Goal: Task Accomplishment & Management: Complete application form

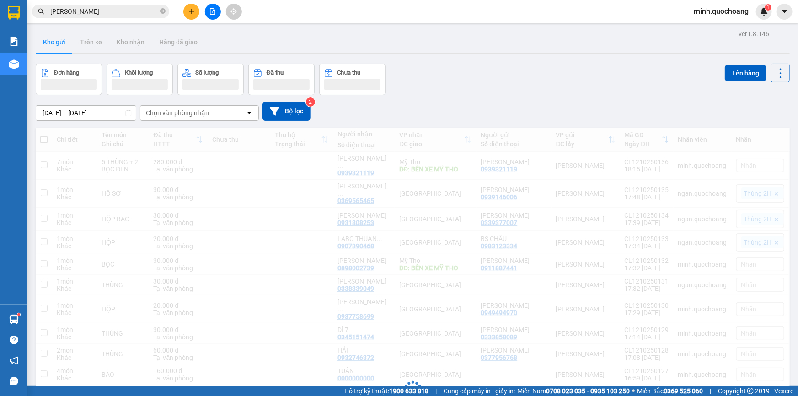
click at [555, 55] on div "Kho gửi Trên xe Kho nhận Hàng đã giao" at bounding box center [413, 43] width 754 height 24
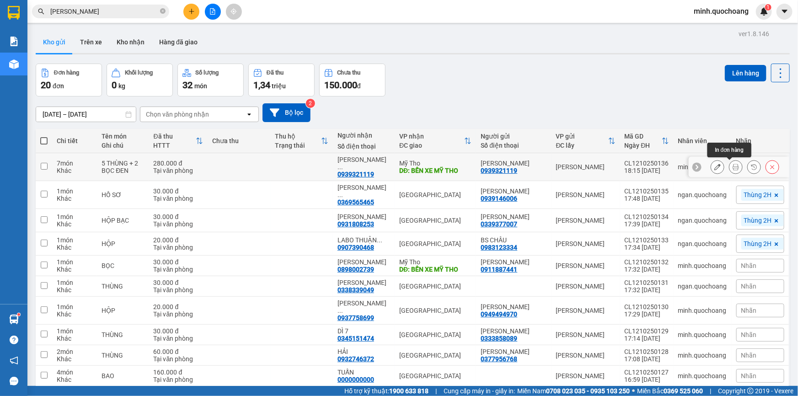
click at [732, 166] on icon at bounding box center [735, 167] width 6 height 6
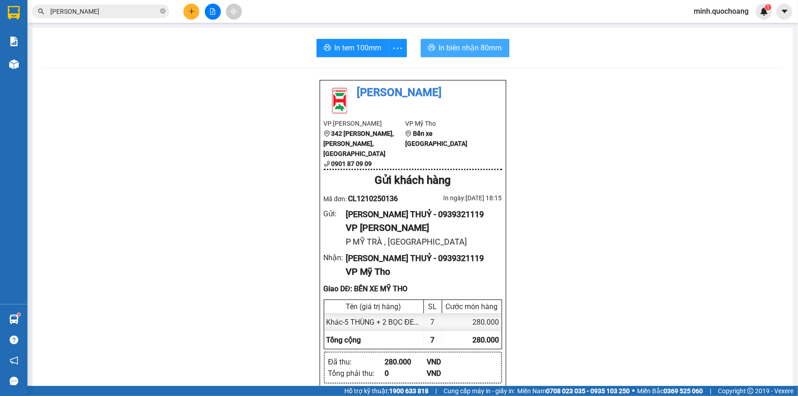
click at [477, 48] on span "In biên nhận 80mm" at bounding box center [470, 47] width 63 height 11
click at [348, 45] on span "In tem 100mm" at bounding box center [358, 47] width 47 height 11
click at [366, 48] on span "In tem 100mm" at bounding box center [358, 47] width 47 height 11
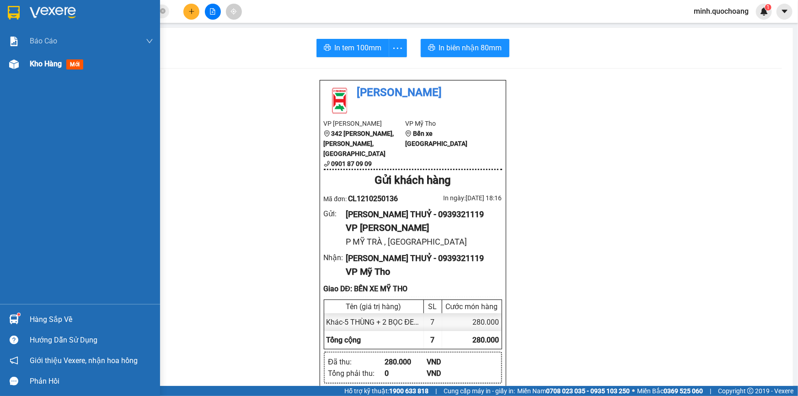
click at [23, 63] on div "Kho hàng mới" at bounding box center [80, 64] width 160 height 23
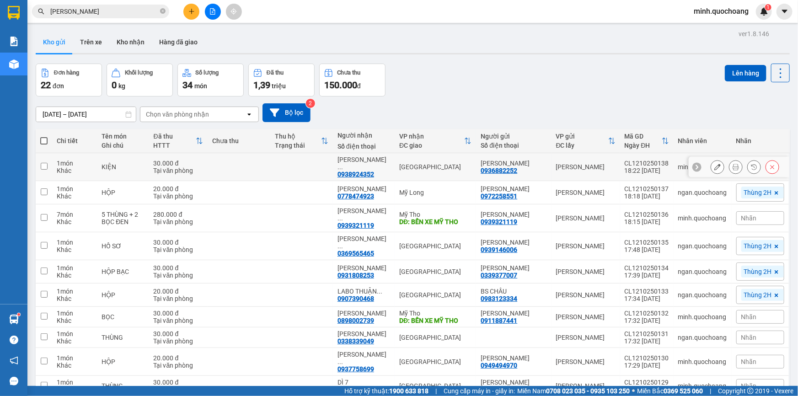
drag, startPoint x: 490, startPoint y: 156, endPoint x: 512, endPoint y: 167, distance: 24.9
click at [512, 167] on td "ĐẶNG BÍCH THUẬN 0936882252" at bounding box center [513, 167] width 75 height 28
checkbox input "true"
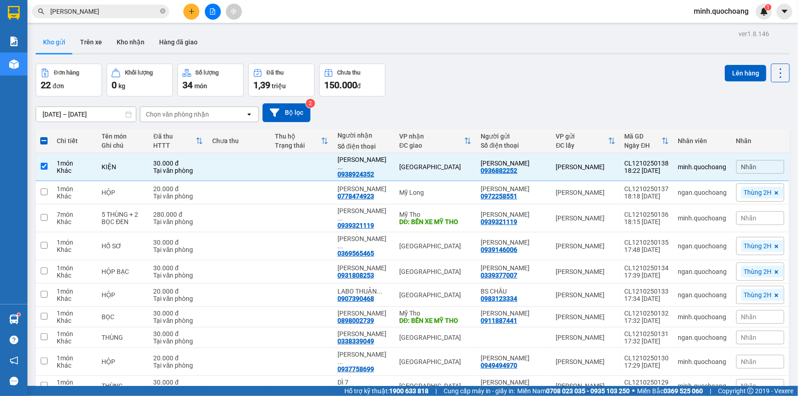
copy div "[PERSON_NAME]"
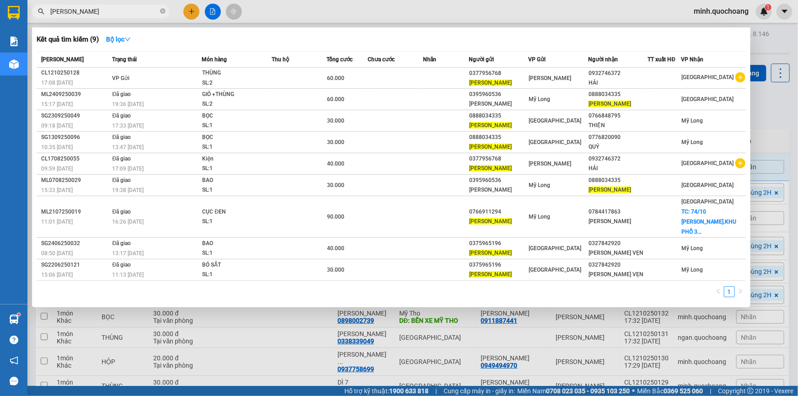
click at [128, 12] on input "[PERSON_NAME] [PERSON_NAME]" at bounding box center [104, 11] width 108 height 10
paste input "[PERSON_NAME]"
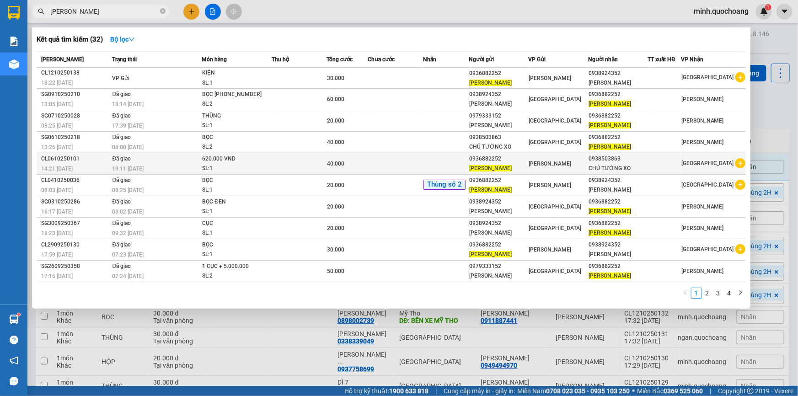
type input "[PERSON_NAME]"
click at [273, 165] on td at bounding box center [299, 163] width 55 height 21
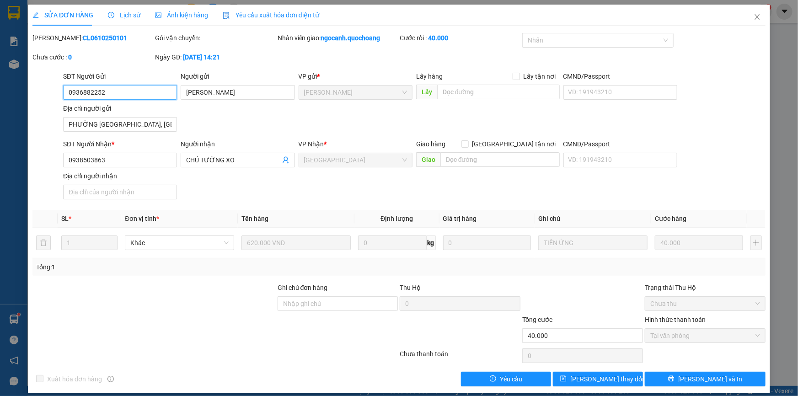
click at [141, 96] on input "0936882252" at bounding box center [120, 92] width 114 height 15
click at [147, 119] on input "PHƯỜNG CAO LÃNH, ĐỒNG THÁP" at bounding box center [120, 124] width 114 height 15
click at [754, 16] on icon "close" at bounding box center [756, 16] width 7 height 7
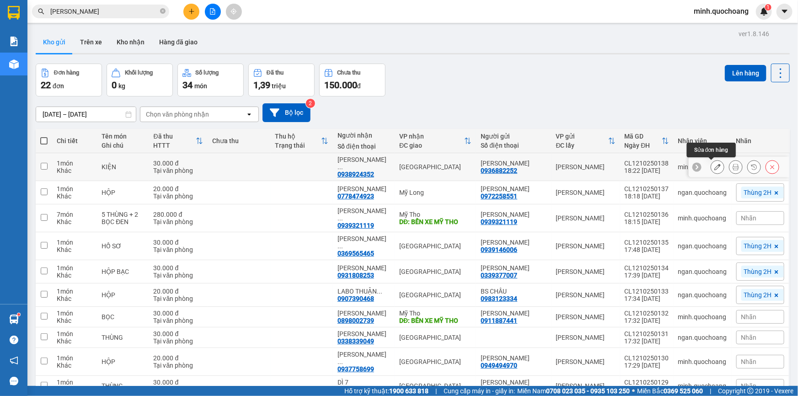
click at [714, 165] on icon at bounding box center [717, 167] width 6 height 6
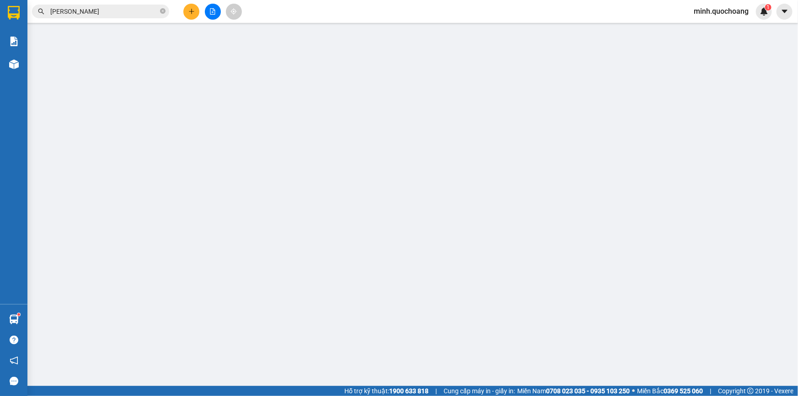
type input "0936882252"
type input "[PERSON_NAME]"
type input "0938924352"
type input "TRẦN NGỌC THANH"
type input "30.000"
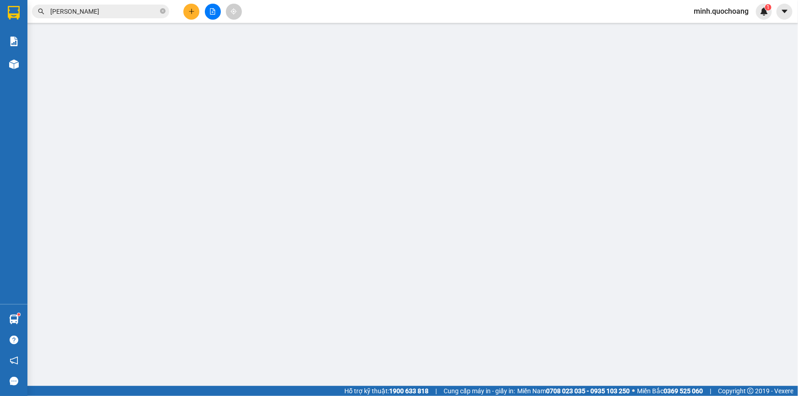
type input "30.000"
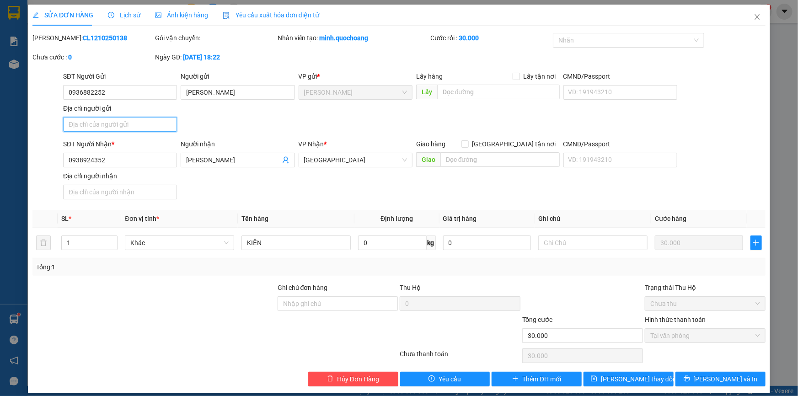
click at [159, 121] on input "Địa chỉ người gửi" at bounding box center [120, 124] width 114 height 15
paste input "PHƯỜNG CAO LÃNH, ĐỒNG THÁP"
type input "PHƯỜNG CAO LÃNH, ĐỒNG THÁP"
type input "0"
type input "PHƯỜNG CAO LÃNH, ĐỒNG THÁP"
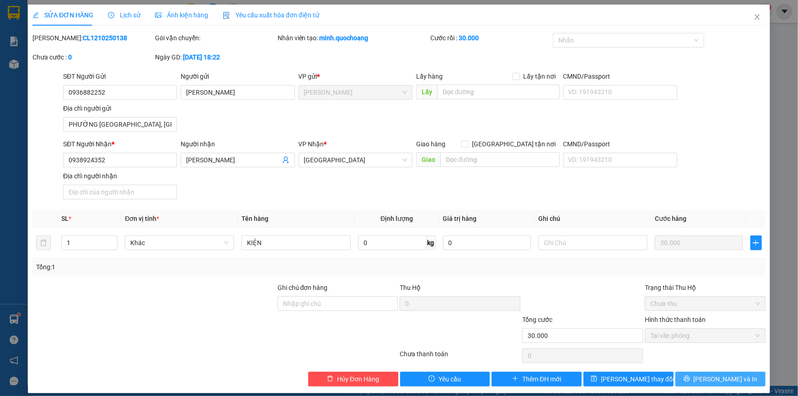
click at [733, 376] on button "Lưu và In" at bounding box center [720, 379] width 90 height 15
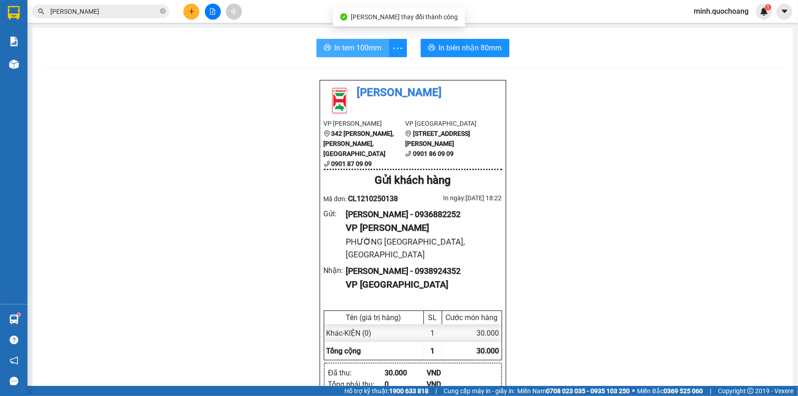
click at [352, 49] on span "In tem 100mm" at bounding box center [358, 47] width 47 height 11
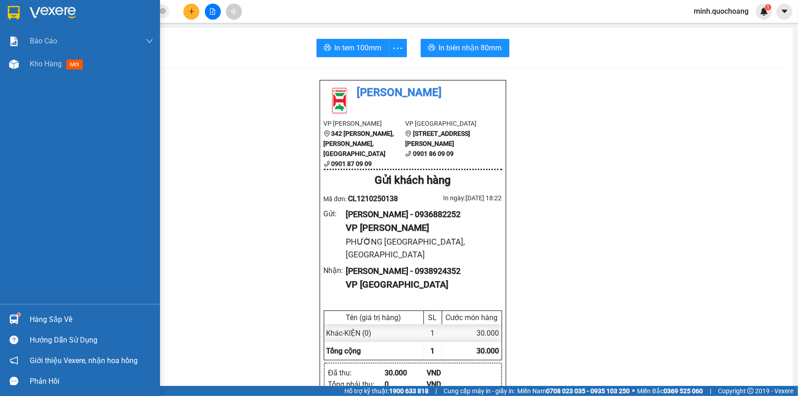
click at [47, 309] on div "Hàng sắp về Hướng dẫn sử dụng Giới thiệu Vexere, nhận hoa hồng Phản hồi" at bounding box center [80, 347] width 160 height 87
click at [57, 317] on div "Hàng sắp về" at bounding box center [91, 320] width 123 height 14
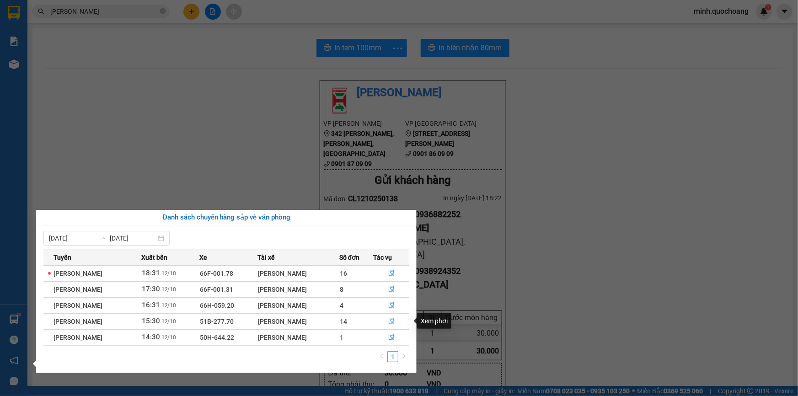
click at [394, 322] on icon "file-done" at bounding box center [391, 321] width 5 height 6
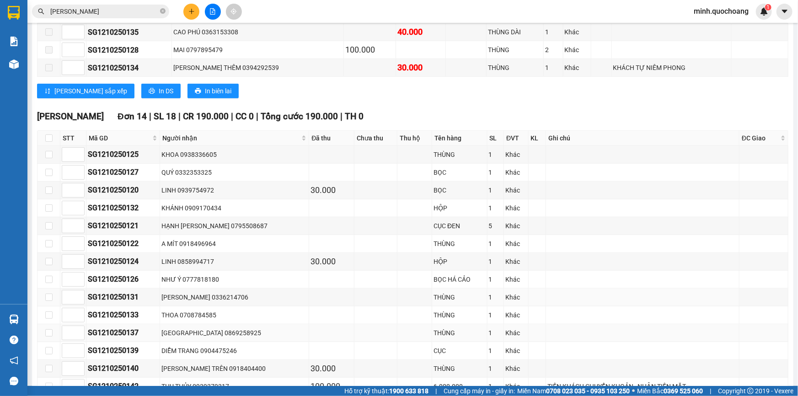
scroll to position [374, 0]
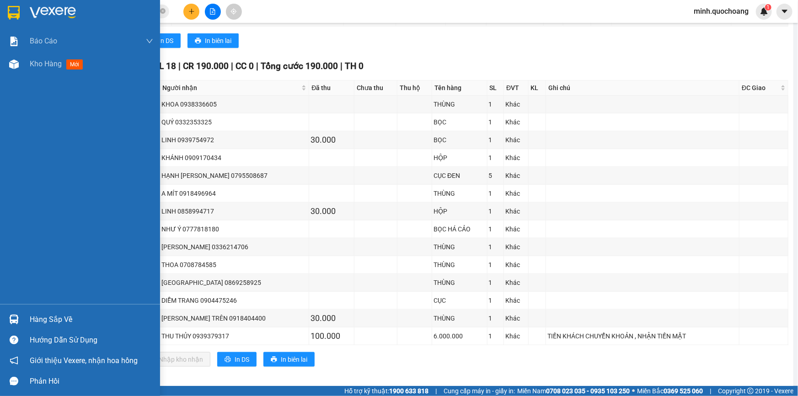
click at [46, 320] on div "Hàng sắp về" at bounding box center [91, 320] width 123 height 14
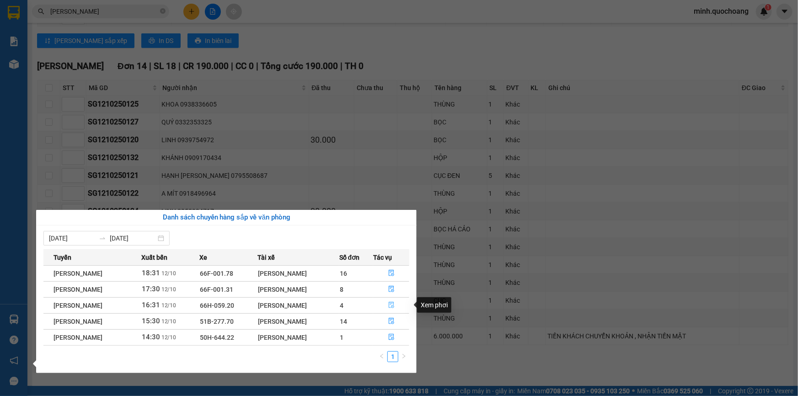
click at [397, 303] on button "button" at bounding box center [391, 305] width 35 height 15
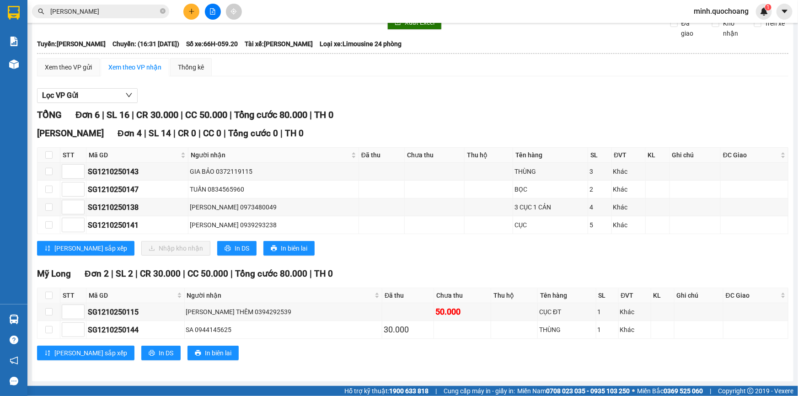
scroll to position [42, 0]
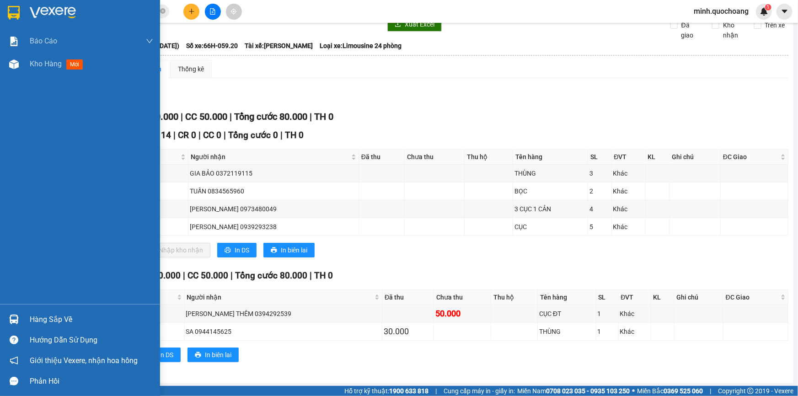
click at [40, 322] on div "Hàng sắp về" at bounding box center [91, 320] width 123 height 14
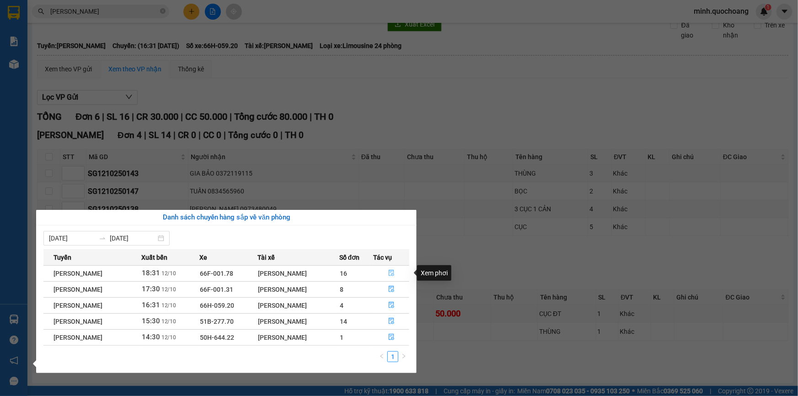
click at [392, 272] on icon "file-done" at bounding box center [391, 273] width 6 height 6
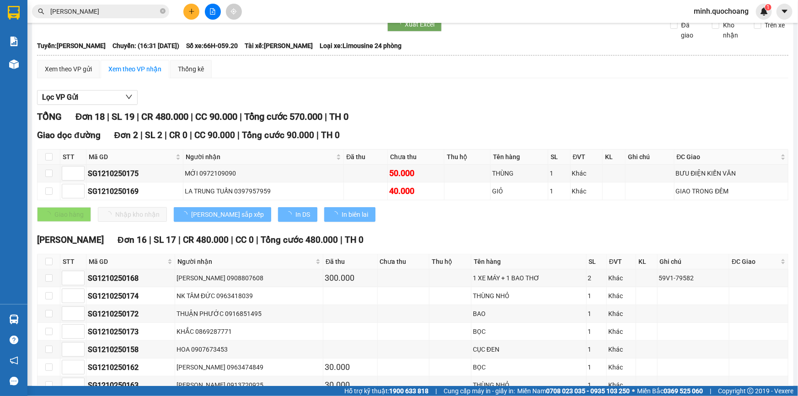
scroll to position [255, 0]
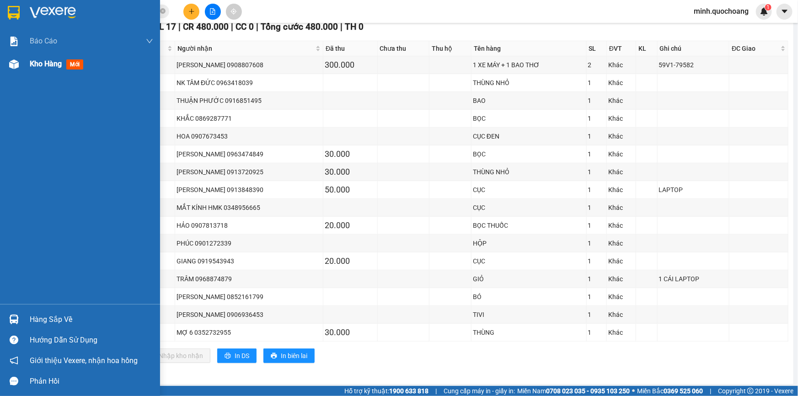
click at [54, 64] on span "Kho hàng" at bounding box center [46, 63] width 32 height 9
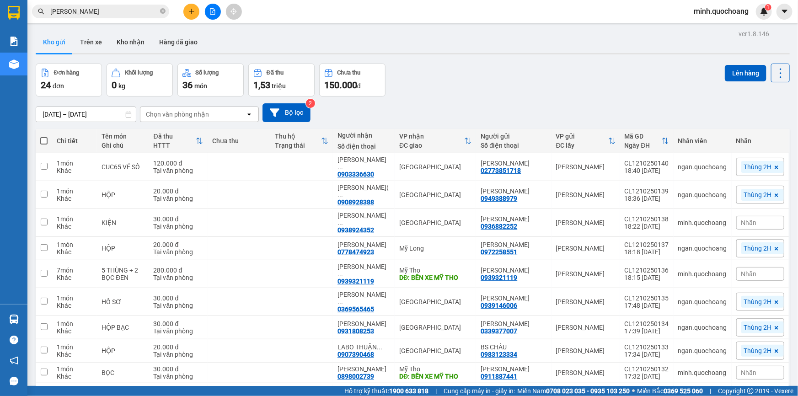
click at [189, 12] on icon "plus" at bounding box center [191, 11] width 6 height 6
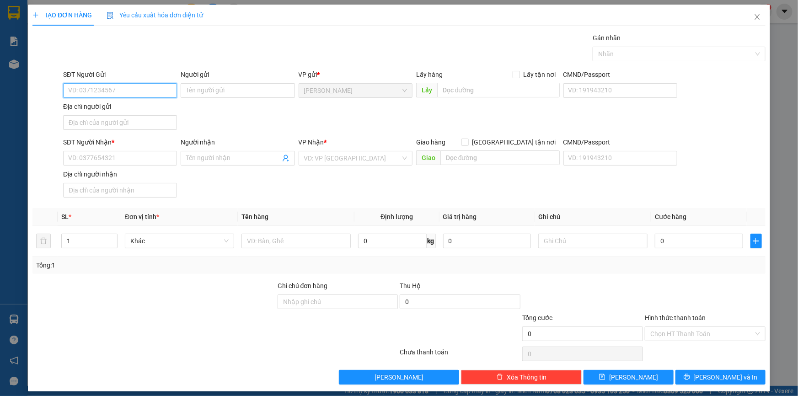
click at [117, 87] on input "SĐT Người Gửi" at bounding box center [120, 90] width 114 height 15
type input "0"
drag, startPoint x: 117, startPoint y: 87, endPoint x: 126, endPoint y: 87, distance: 8.7
click at [123, 87] on input "0848664464" at bounding box center [120, 90] width 114 height 15
click at [113, 91] on input "0848664464" at bounding box center [120, 90] width 114 height 15
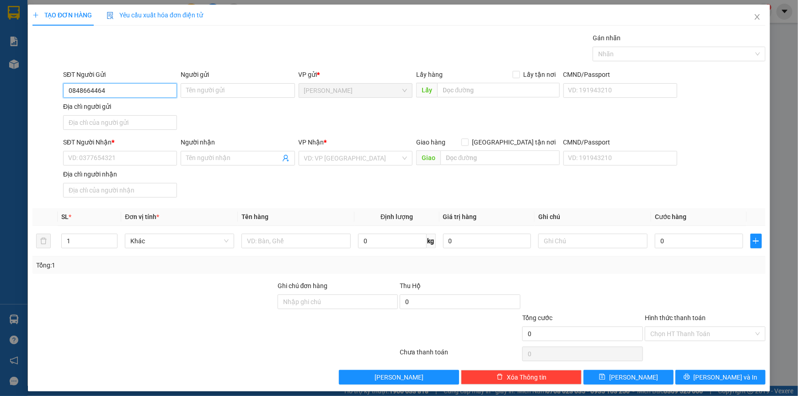
click at [113, 91] on input "0848664464" at bounding box center [120, 90] width 114 height 15
type input "0948664464"
drag, startPoint x: 114, startPoint y: 91, endPoint x: 166, endPoint y: 93, distance: 52.2
click at [114, 91] on input "0948664464" at bounding box center [120, 90] width 114 height 15
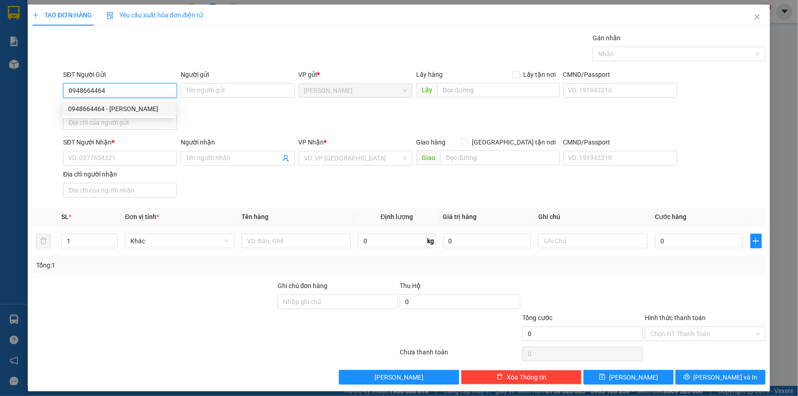
click at [145, 107] on div "0948664464 - TUYỀN BÁ PHÁT" at bounding box center [119, 109] width 102 height 10
type input "[PERSON_NAME]"
type input "0948664464"
click at [125, 121] on input "Địa chỉ người gửi" at bounding box center [120, 122] width 114 height 15
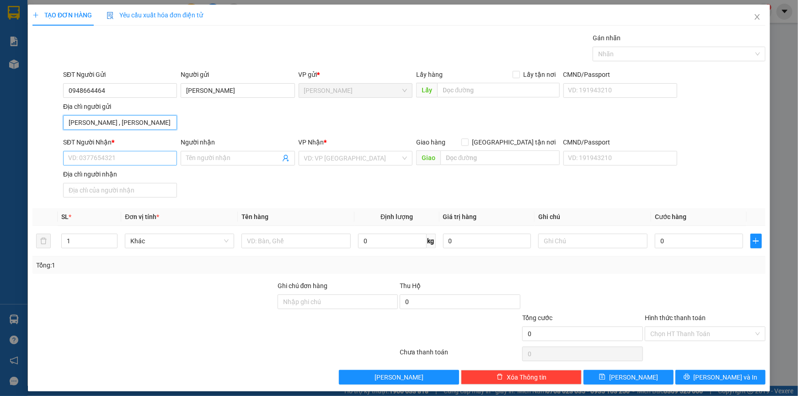
type input "LÊ LỢI , P CAO LÃNH , ĐỒNG THÁP"
click at [126, 157] on input "SĐT Người Nhận *" at bounding box center [120, 158] width 114 height 15
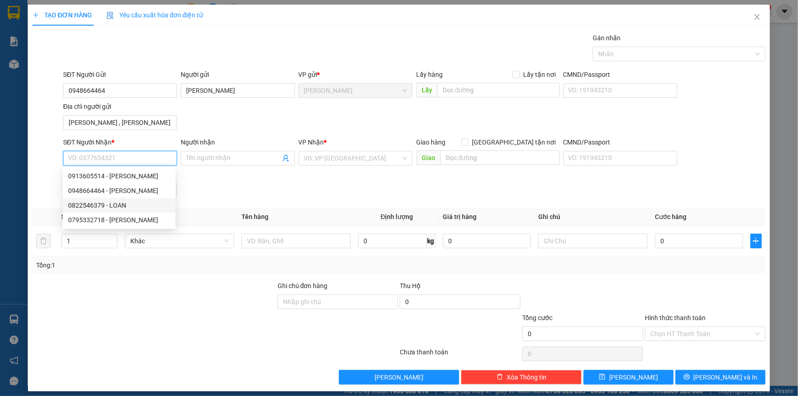
click at [132, 204] on div "0822546379 - LOAN" at bounding box center [119, 205] width 102 height 10
type input "0822546379"
type input "LOAN"
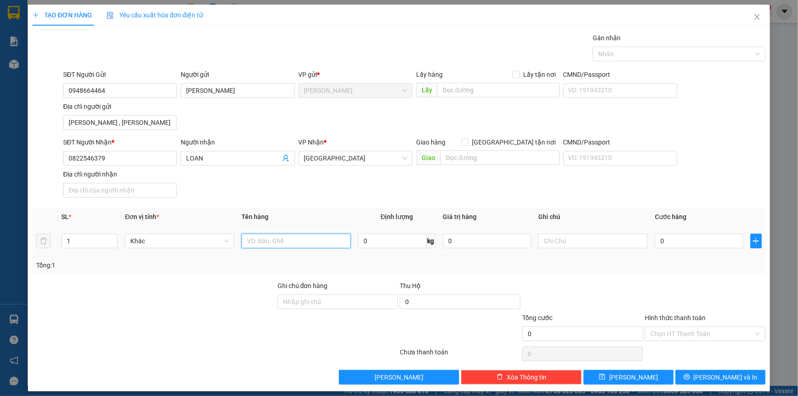
click at [272, 242] on input "text" at bounding box center [295, 241] width 109 height 15
type input "BAO"
click at [129, 159] on input "0822546379" at bounding box center [120, 158] width 114 height 15
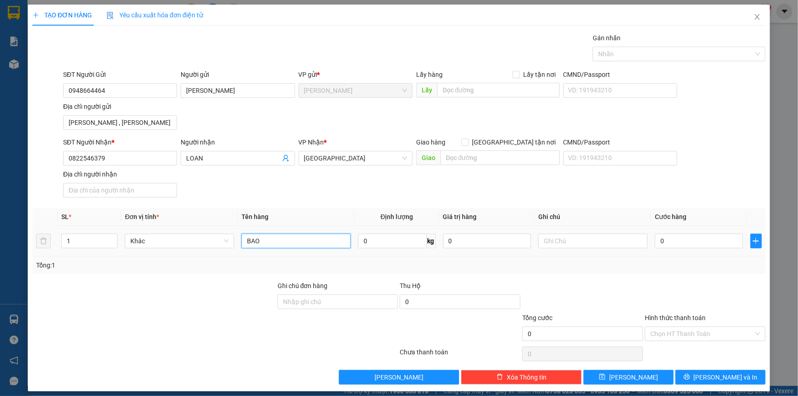
click at [264, 235] on input "BAO" at bounding box center [295, 241] width 109 height 15
click at [686, 245] on input "0" at bounding box center [699, 241] width 88 height 15
type input "5"
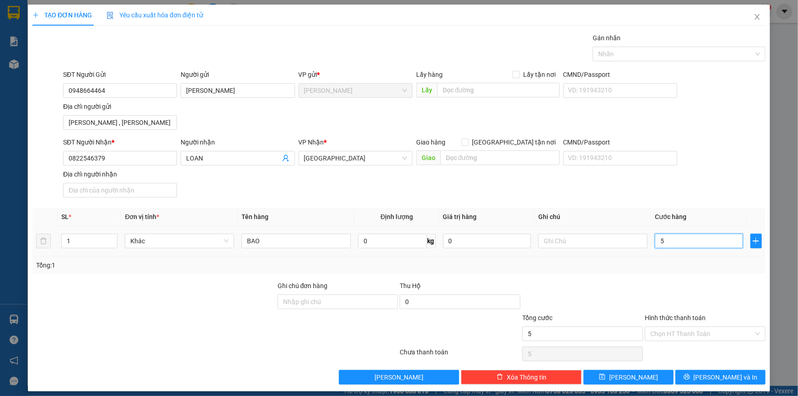
type input "50"
type input "50.000"
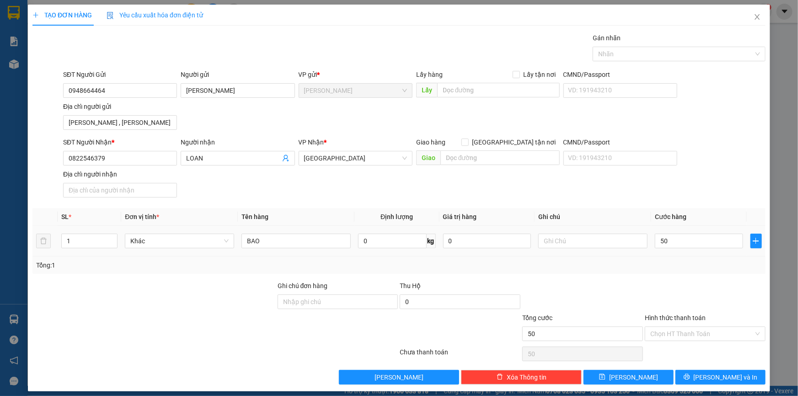
type input "50.000"
click at [704, 296] on div at bounding box center [705, 297] width 123 height 32
click at [695, 374] on button "Lưu và In" at bounding box center [720, 377] width 90 height 15
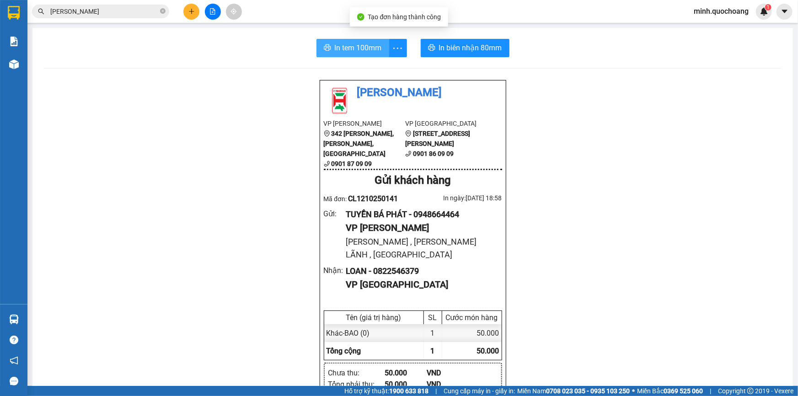
click at [329, 43] on button "In tem 100mm" at bounding box center [352, 48] width 73 height 18
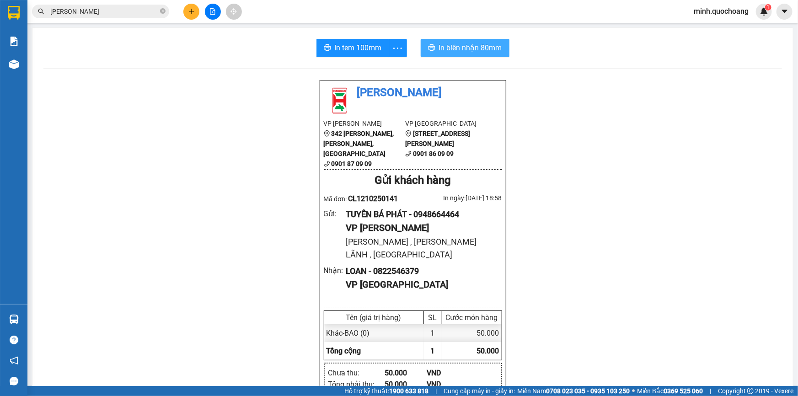
click at [468, 48] on span "In biên nhận 80mm" at bounding box center [470, 47] width 63 height 11
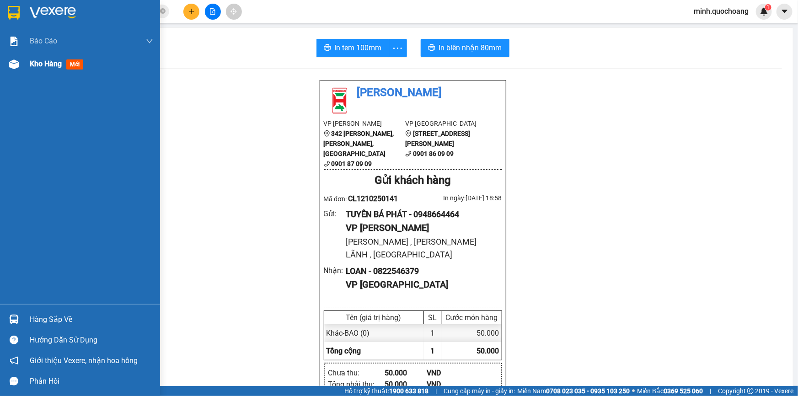
click at [50, 59] on span "Kho hàng" at bounding box center [46, 63] width 32 height 9
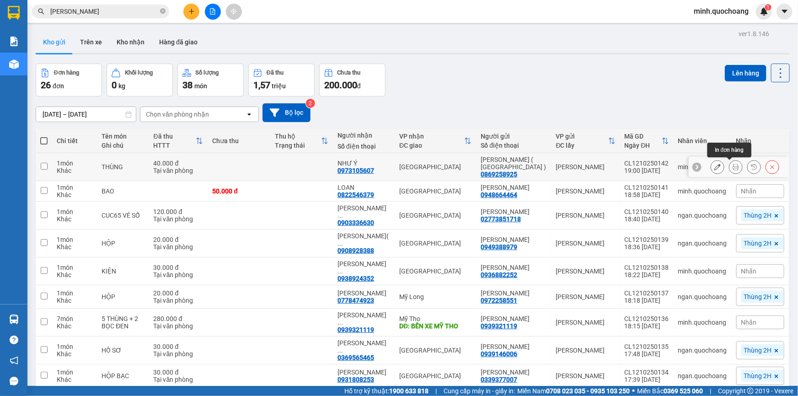
click at [729, 170] on button at bounding box center [735, 167] width 13 height 16
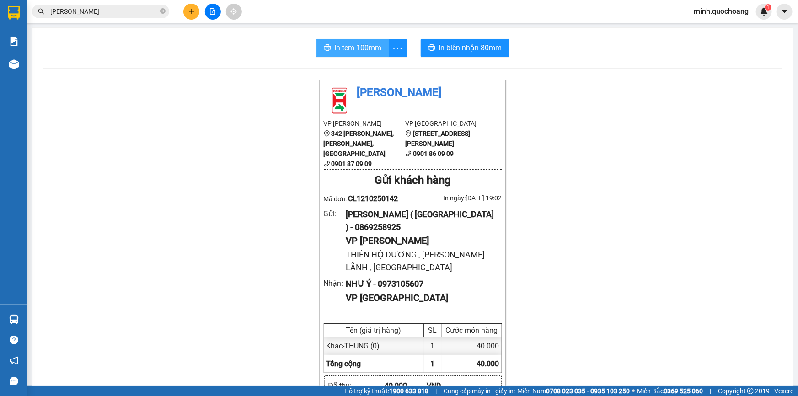
click at [353, 43] on span "In tem 100mm" at bounding box center [358, 47] width 47 height 11
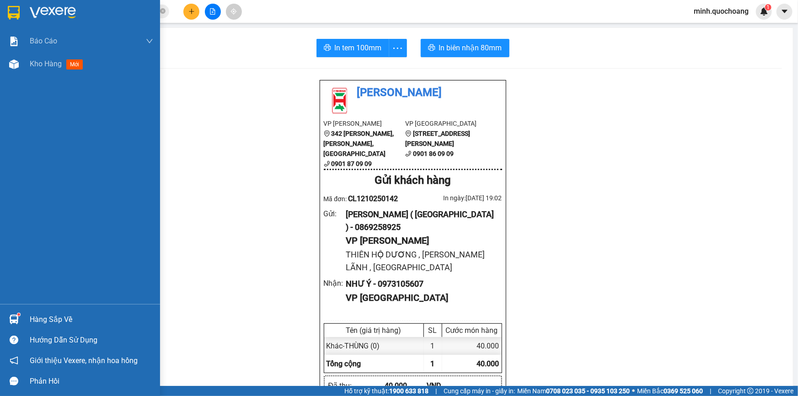
click at [47, 311] on div "Hàng sắp về" at bounding box center [80, 319] width 160 height 21
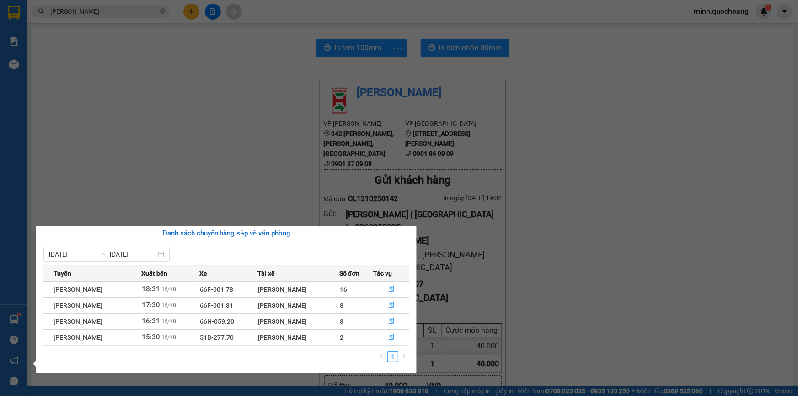
click at [96, 180] on section "Kết quả tìm kiếm ( 32 ) Bộ lọc Mã ĐH Trạng thái Món hàng Thu hộ Tổng cước Chưa …" at bounding box center [399, 198] width 798 height 396
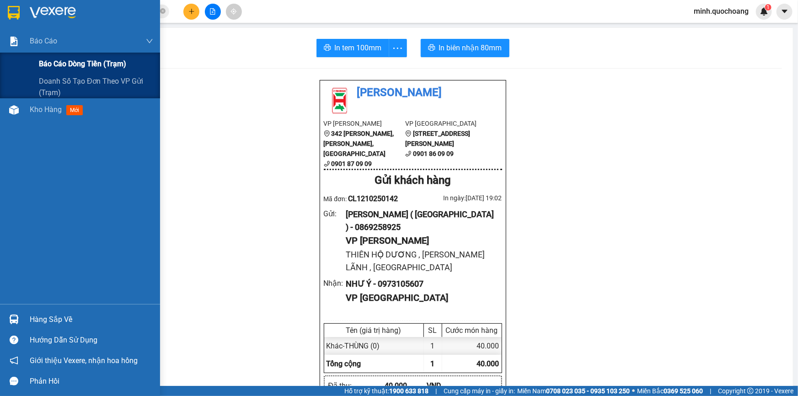
click at [43, 64] on span "Báo cáo dòng tiền (trạm)" at bounding box center [82, 63] width 87 height 11
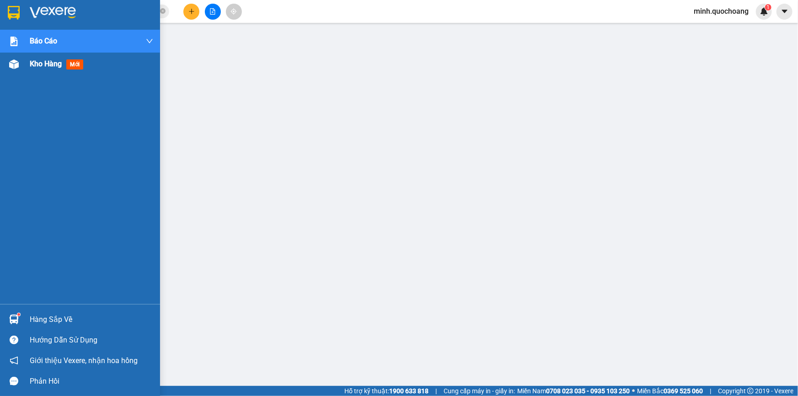
click at [37, 69] on div "Kho hàng mới" at bounding box center [58, 63] width 57 height 11
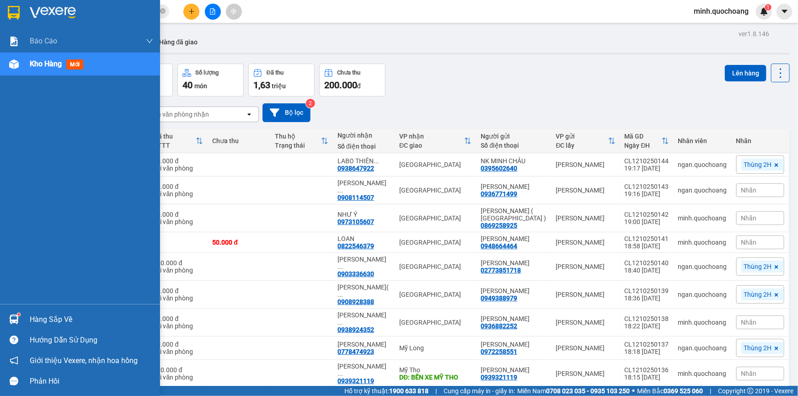
click at [19, 315] on sup at bounding box center [18, 314] width 3 height 3
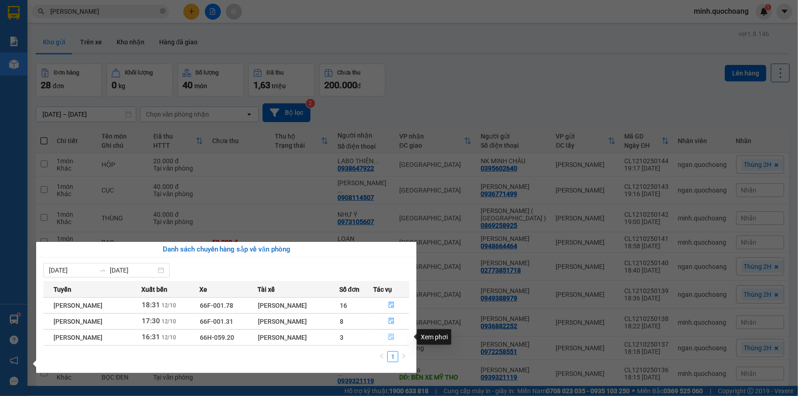
click at [395, 338] on icon "file-done" at bounding box center [391, 337] width 6 height 6
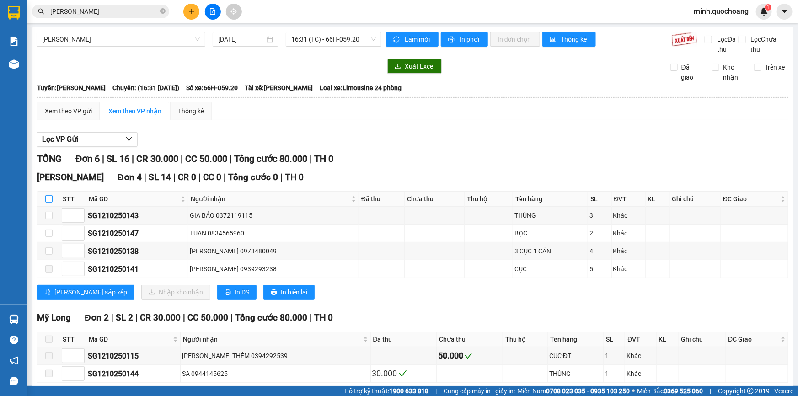
click at [50, 196] on input "checkbox" at bounding box center [48, 198] width 7 height 7
checkbox input "true"
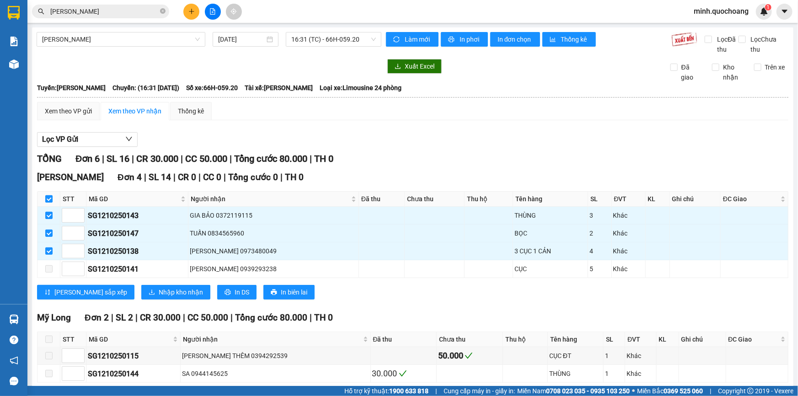
click at [50, 196] on input "checkbox" at bounding box center [48, 198] width 7 height 7
checkbox input "false"
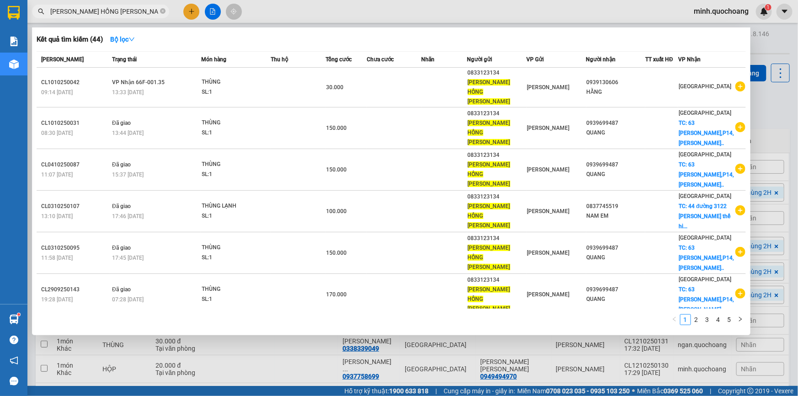
click at [140, 7] on input "[PERSON_NAME] HỒNG [PERSON_NAME]" at bounding box center [104, 11] width 108 height 10
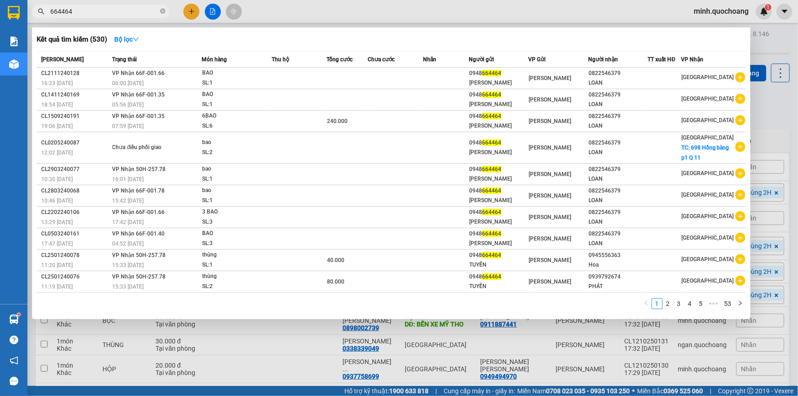
click at [139, 12] on input "664464" at bounding box center [104, 11] width 108 height 10
paste input "0822546379"
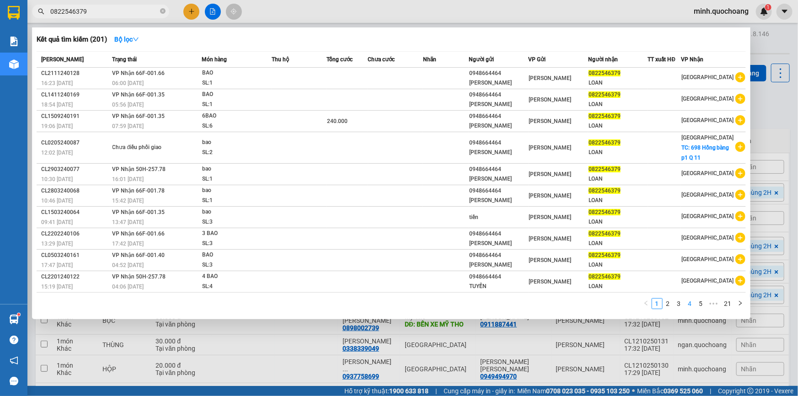
type input "0822546379"
click at [694, 302] on link "4" at bounding box center [690, 304] width 10 height 10
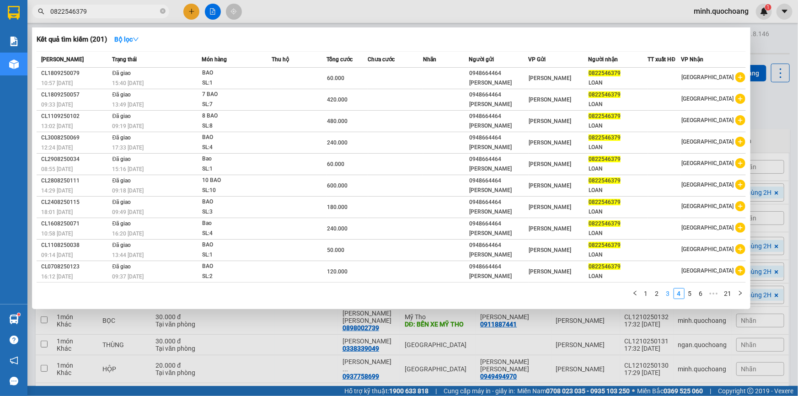
click at [667, 293] on link "3" at bounding box center [668, 293] width 10 height 10
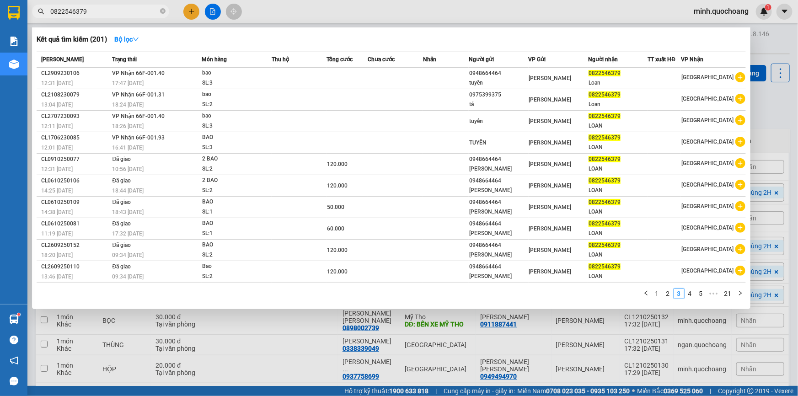
click at [320, 370] on div at bounding box center [399, 198] width 798 height 396
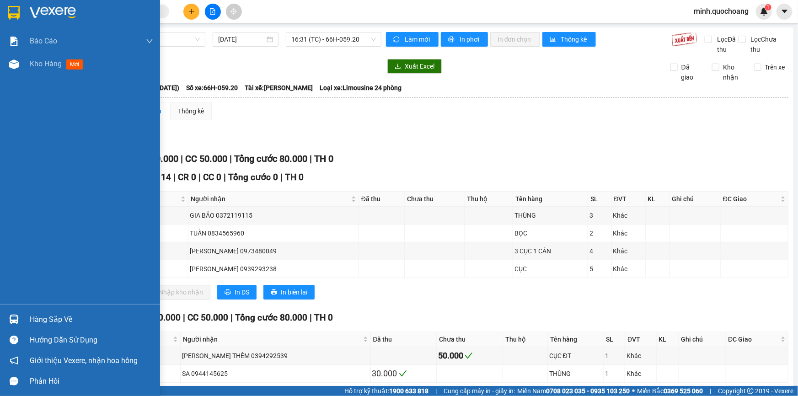
click at [18, 315] on img at bounding box center [14, 320] width 10 height 10
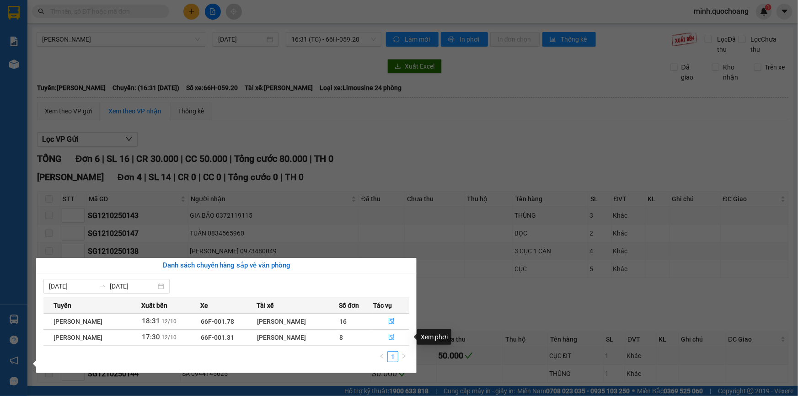
click at [393, 336] on icon "file-done" at bounding box center [391, 337] width 6 height 6
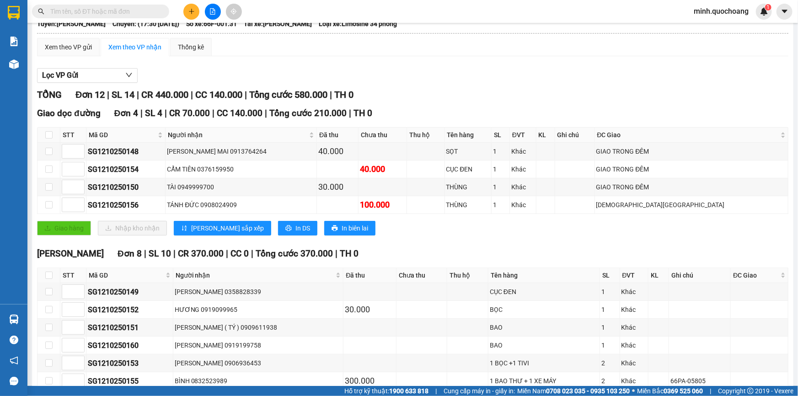
scroll to position [124, 0]
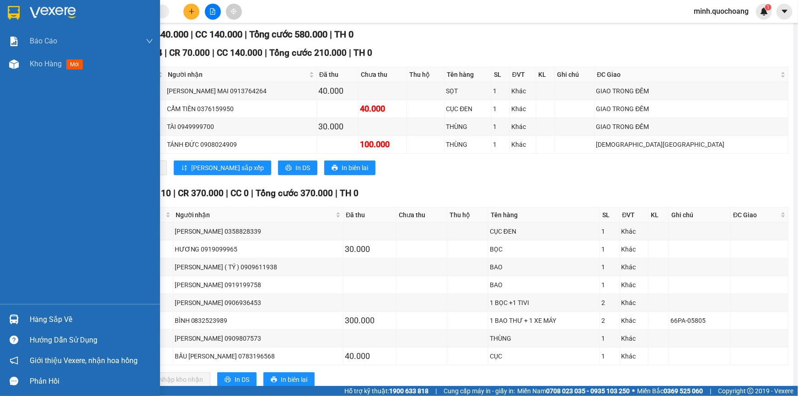
click at [23, 323] on div "Hàng sắp về" at bounding box center [80, 319] width 160 height 21
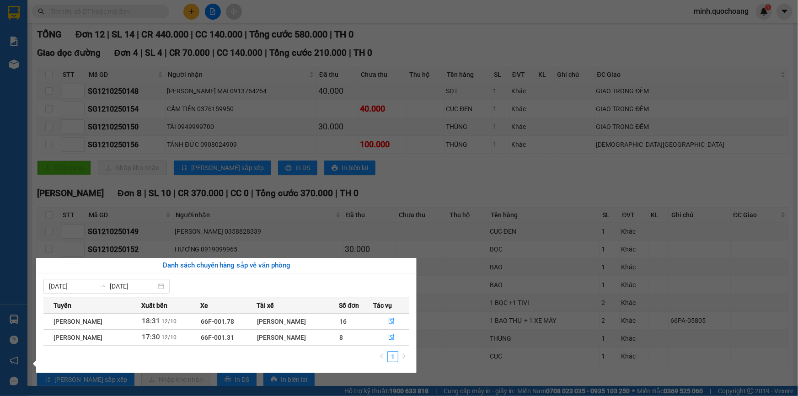
click at [347, 214] on section "Kết quả tìm kiếm ( 0 ) Bộ lọc No Data minh.quochoang 1 Báo cáo Báo cáo dòng tiề…" at bounding box center [399, 198] width 798 height 396
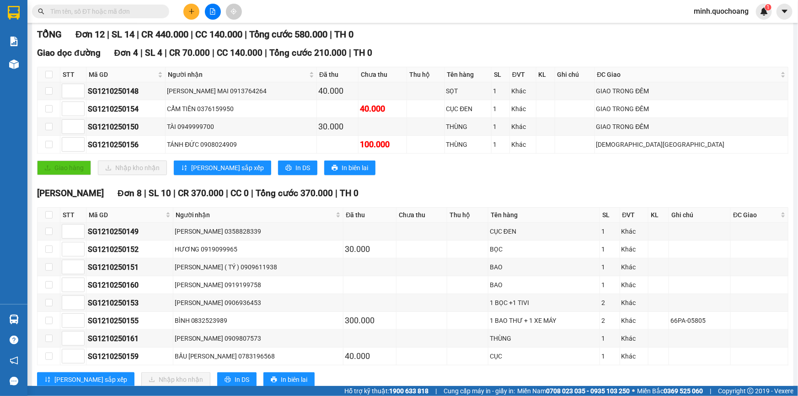
click at [94, 11] on input "text" at bounding box center [104, 11] width 108 height 10
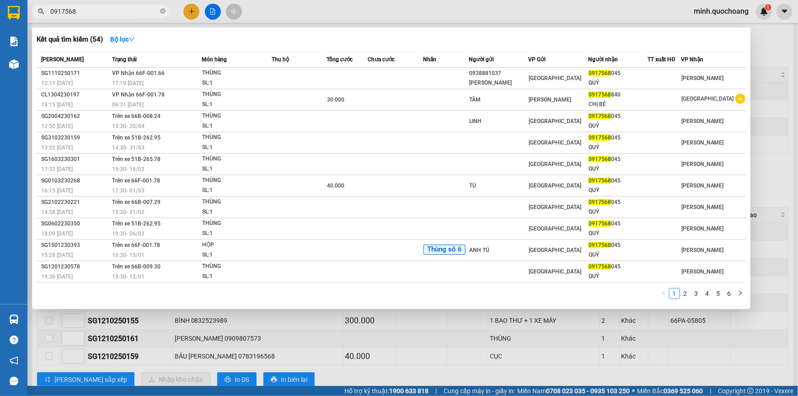
type input "0917568"
click at [396, 353] on div at bounding box center [399, 198] width 798 height 396
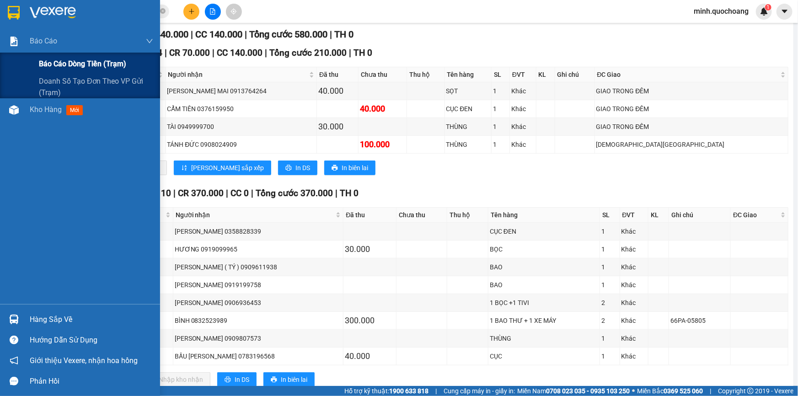
click at [53, 61] on span "Báo cáo dòng tiền (trạm)" at bounding box center [82, 63] width 87 height 11
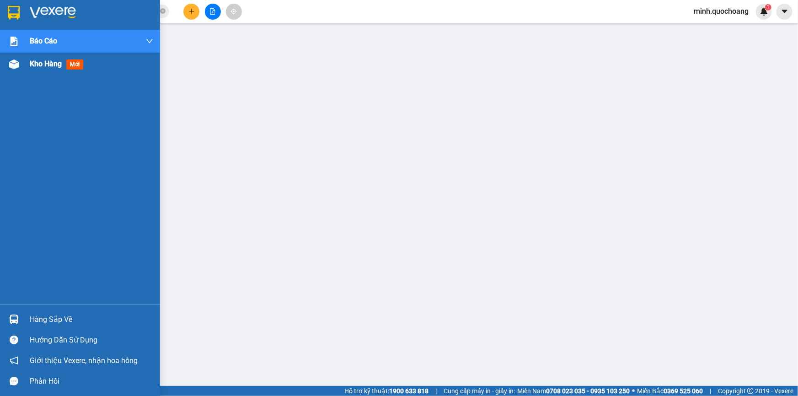
click at [2, 68] on div "Kho hàng mới" at bounding box center [80, 64] width 160 height 23
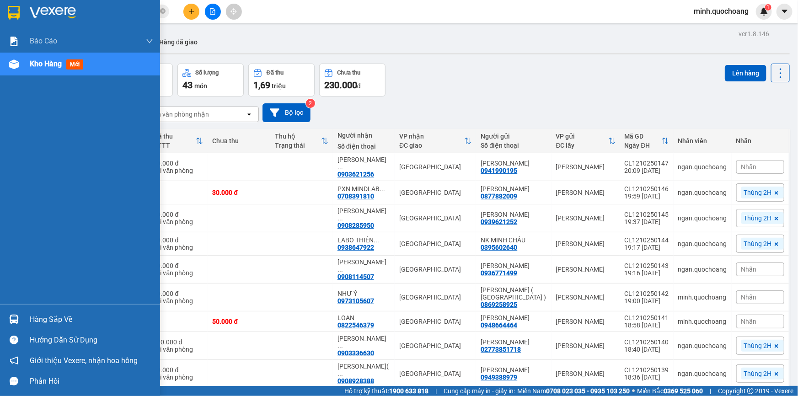
drag, startPoint x: 18, startPoint y: 320, endPoint x: 78, endPoint y: 307, distance: 61.3
click at [18, 320] on img at bounding box center [14, 320] width 10 height 10
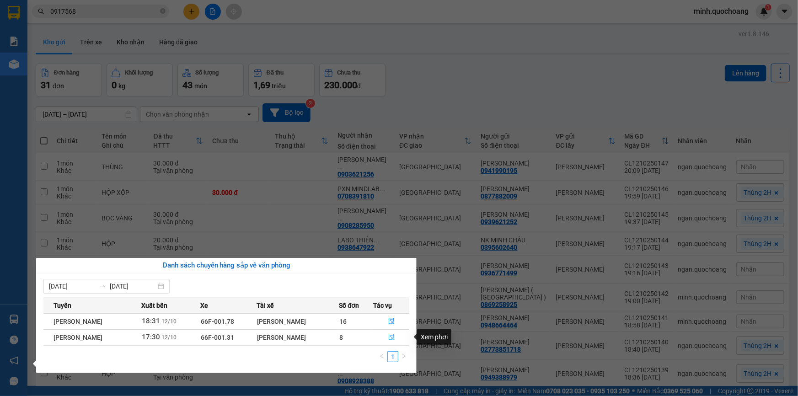
click at [389, 338] on button "button" at bounding box center [391, 337] width 35 height 15
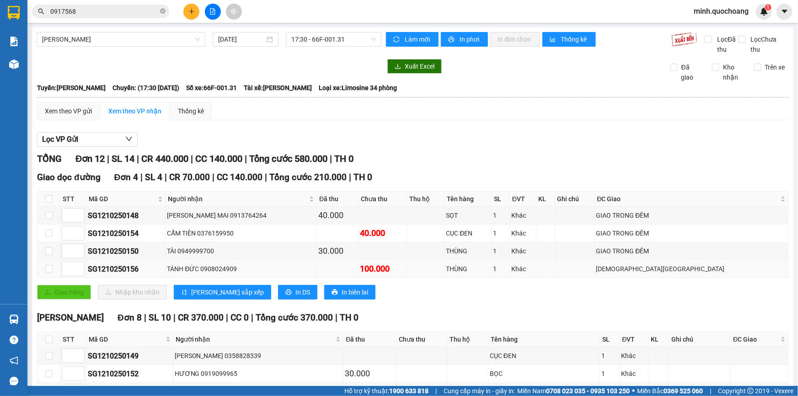
scroll to position [149, 0]
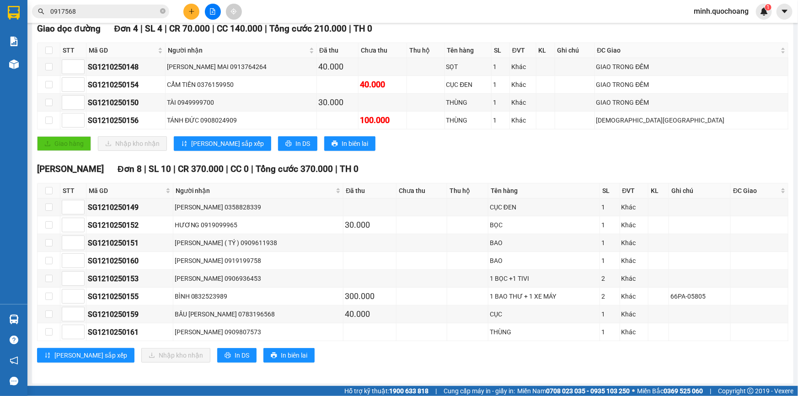
drag, startPoint x: 183, startPoint y: 14, endPoint x: 192, endPoint y: 13, distance: 9.2
click at [192, 13] on button at bounding box center [191, 12] width 16 height 16
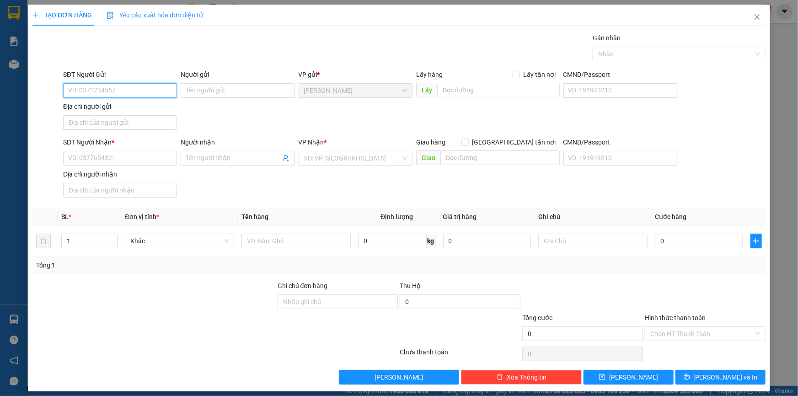
click at [144, 92] on input "SĐT Người Gửi" at bounding box center [120, 90] width 114 height 15
type input "0966202504"
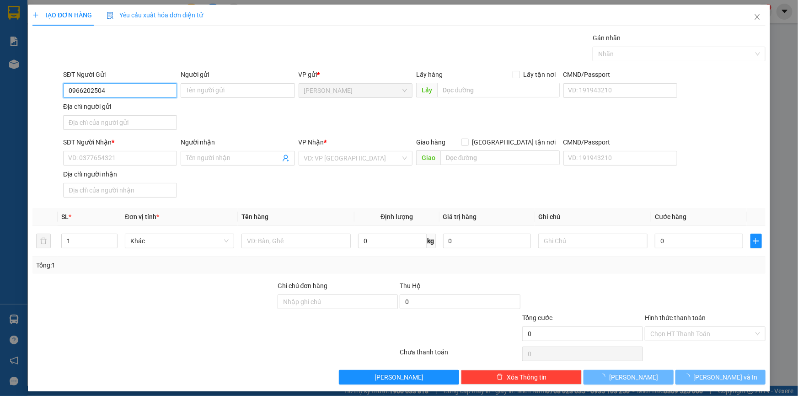
drag, startPoint x: 135, startPoint y: 91, endPoint x: 143, endPoint y: 84, distance: 11.0
click at [141, 88] on input "0966202504" at bounding box center [120, 90] width 114 height 15
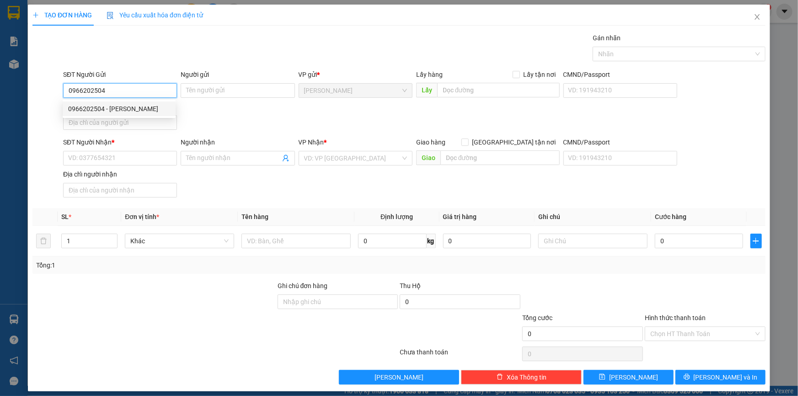
click at [142, 110] on div "0966202504 - NGUYỄN VĂN BÉ CHÍN" at bounding box center [119, 109] width 102 height 10
type input "NGUYỄN VĂN BÉ CHÍN"
type input "0966202504"
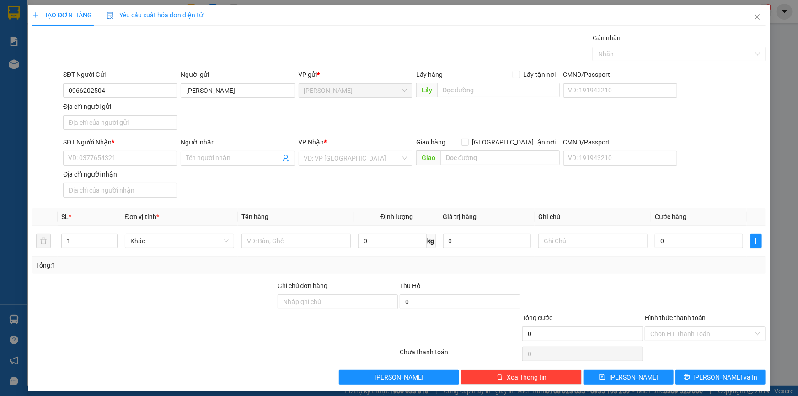
click at [147, 167] on div "SĐT Người Nhận * VD: 0377654321" at bounding box center [120, 153] width 114 height 32
click at [147, 164] on input "SĐT Người Nhận *" at bounding box center [120, 158] width 114 height 15
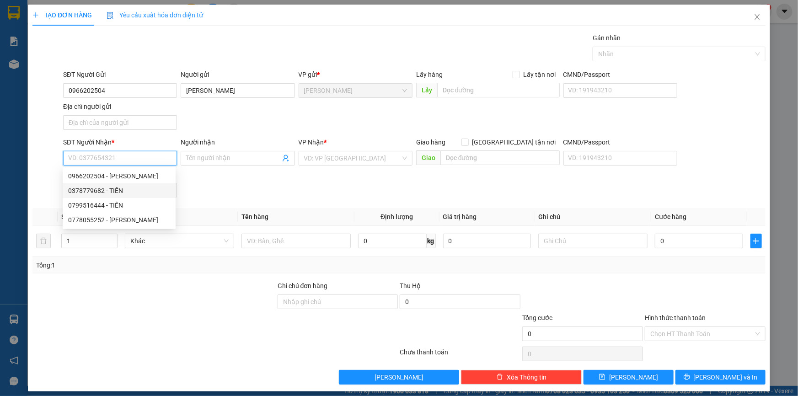
click at [145, 187] on div "0378779682 - TIẾN" at bounding box center [119, 191] width 102 height 10
type input "0378779682"
type input "TIẾN"
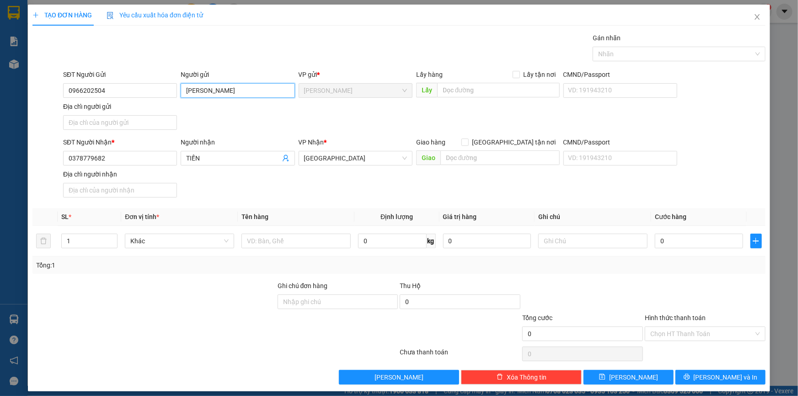
click at [233, 91] on input "NGUYỄN VĂN BÉ CHÍN" at bounding box center [238, 90] width 114 height 15
click at [222, 90] on input "NGUYỄN VĂN BÉ CHÍN" at bounding box center [238, 90] width 114 height 15
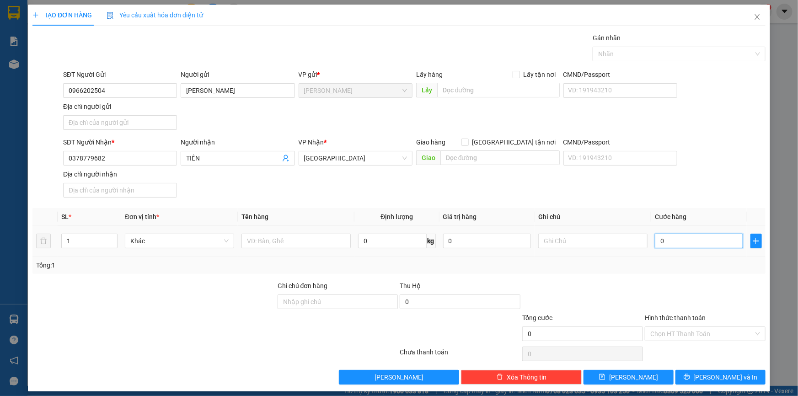
click at [668, 240] on input "0" at bounding box center [699, 241] width 88 height 15
type input "3"
type input "30"
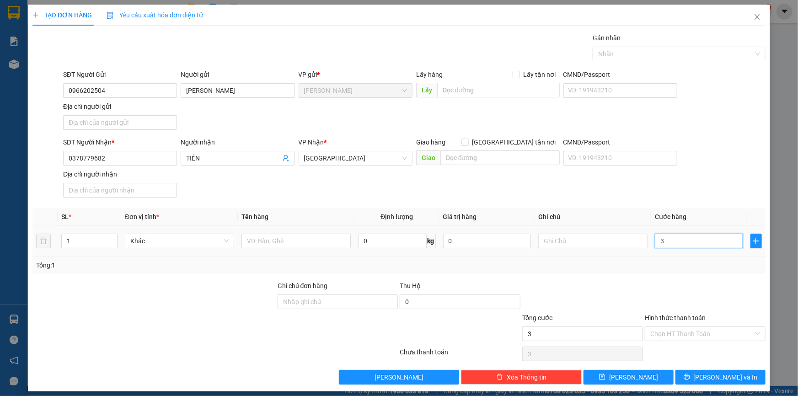
type input "30"
type input "30.000"
drag, startPoint x: 617, startPoint y: 301, endPoint x: 625, endPoint y: 296, distance: 9.0
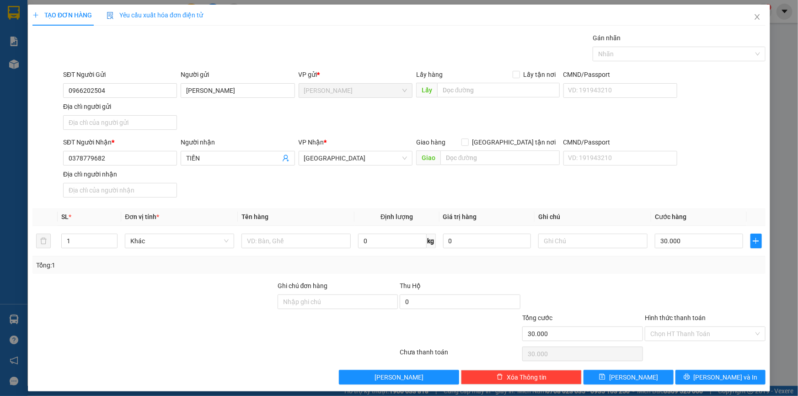
click at [619, 298] on div at bounding box center [582, 297] width 123 height 32
click at [679, 334] on input "Hình thức thanh toán" at bounding box center [701, 334] width 103 height 14
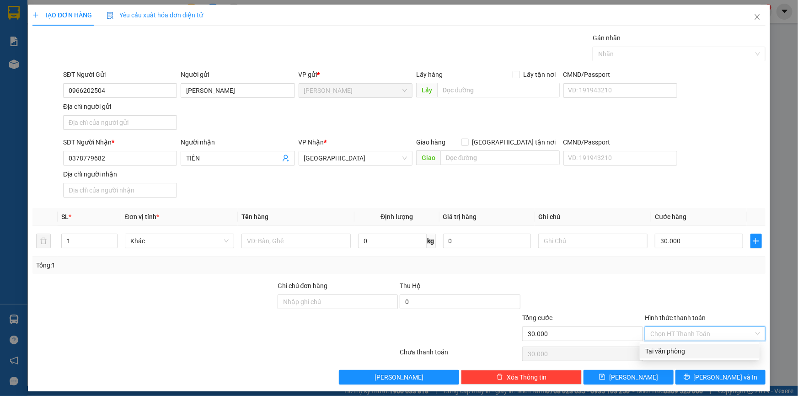
click at [670, 348] on div "Tại văn phòng" at bounding box center [699, 351] width 109 height 10
type input "0"
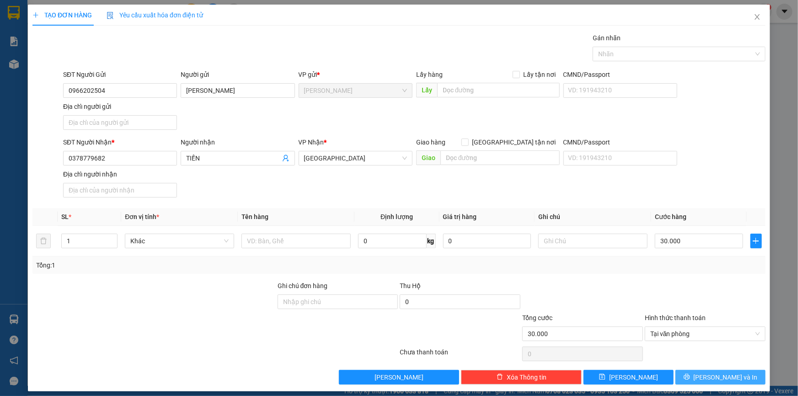
click at [686, 372] on button "Lưu và In" at bounding box center [720, 377] width 90 height 15
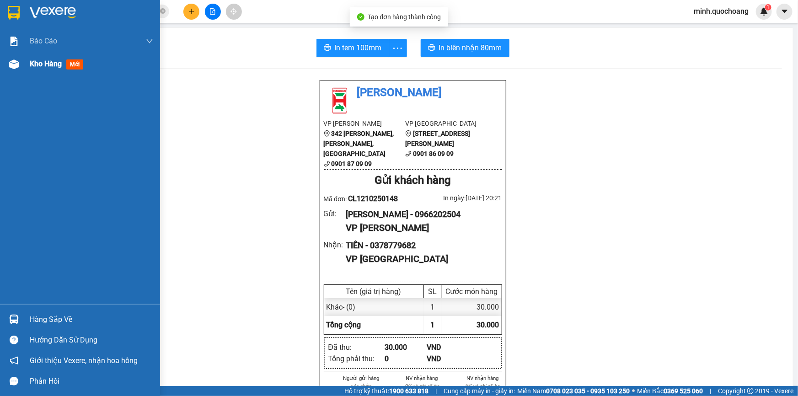
click at [44, 69] on div "Kho hàng mới" at bounding box center [58, 63] width 57 height 11
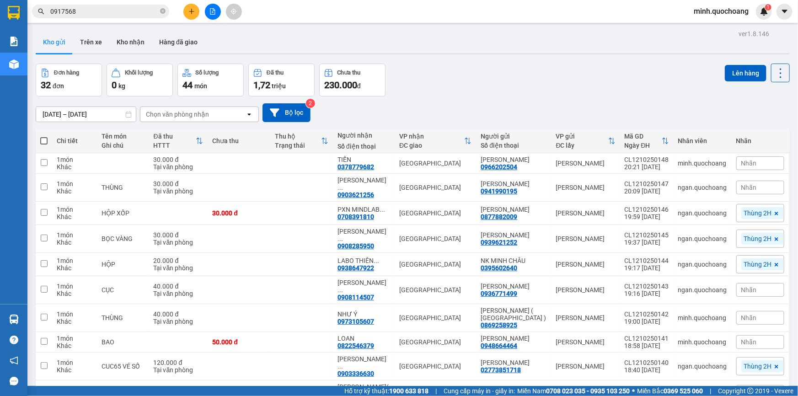
click at [119, 12] on input "0917568" at bounding box center [104, 11] width 108 height 10
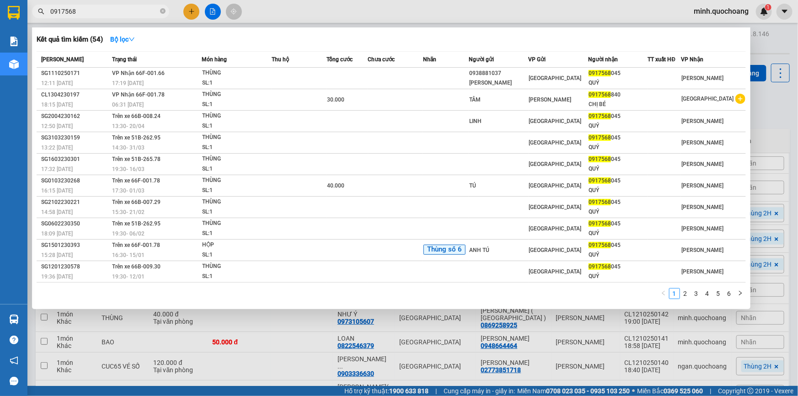
click at [119, 12] on input "0917568" at bounding box center [104, 11] width 108 height 10
paste input "NGUYỄN VĂN BÉ CHÍN"
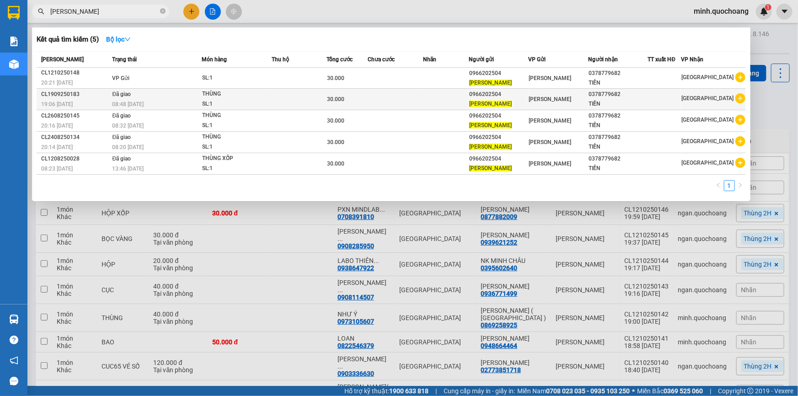
type input "NGUYỄN VĂN BÉ CHÍN"
click at [309, 101] on td at bounding box center [299, 99] width 55 height 21
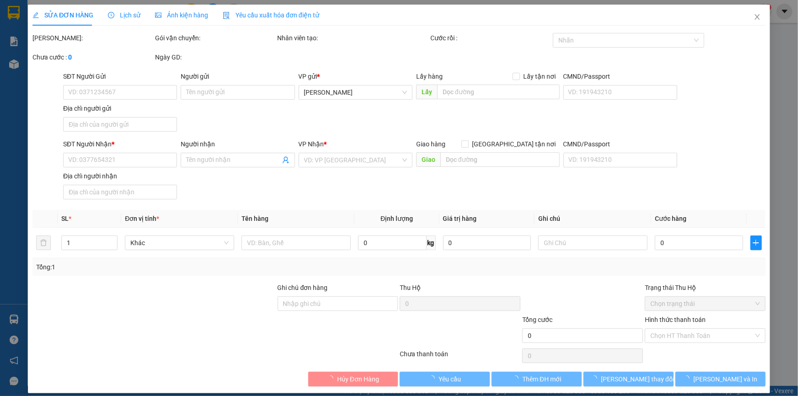
type input "0966202504"
type input "NGUYỄN VĂN BÉ CHÍN"
type input "HÙNG VƯƠNG , P CAO LÃNH , ĐỒNG THÁP"
type input "0378779682"
type input "TIẾN"
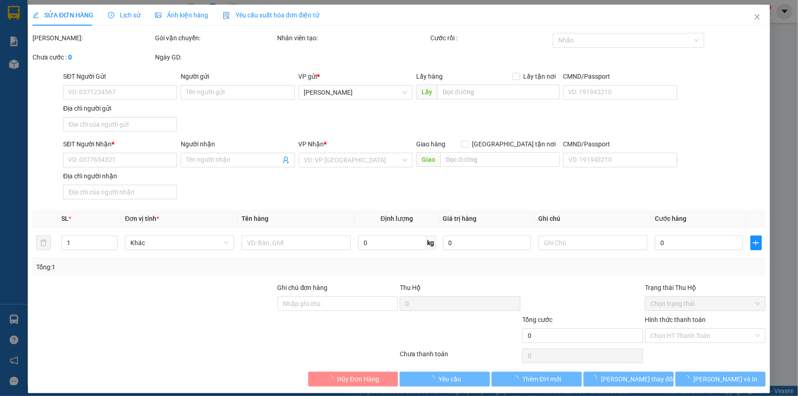
type input "30.000"
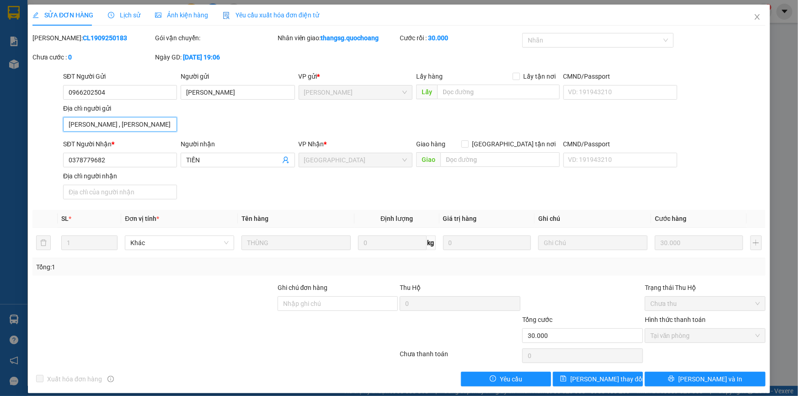
click at [153, 119] on input "HÙNG VƯƠNG , P CAO LÃNH , ĐỒNG THÁP" at bounding box center [120, 124] width 114 height 15
click at [753, 17] on icon "close" at bounding box center [756, 16] width 7 height 7
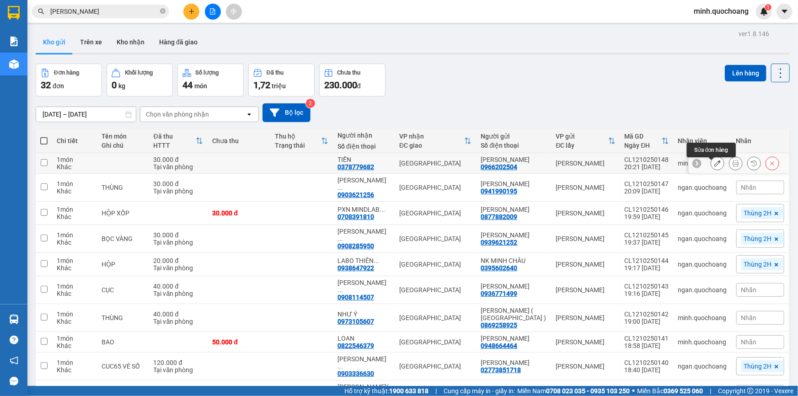
click at [711, 165] on button at bounding box center [717, 163] width 13 height 16
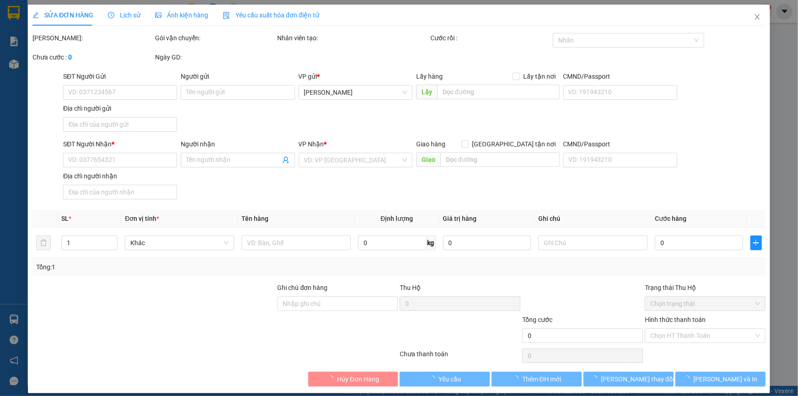
type input "0966202504"
type input "NGUYỄN VĂN BÉ CHÍN"
type input "0378779682"
type input "TIẾN"
type input "30.000"
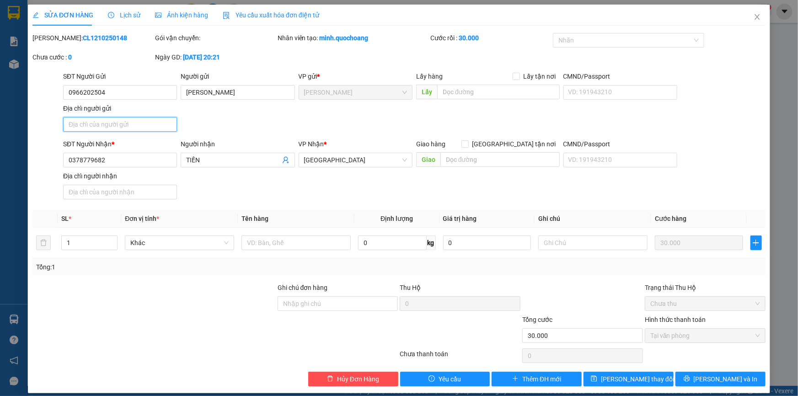
click at [127, 121] on input "Địa chỉ người gửi" at bounding box center [120, 124] width 114 height 15
paste input "HÙNG VƯƠNG , P CAO LÃNH , ĐỒNG THÁP"
type input "HÙNG VƯƠNG , P CAO LÃNH , ĐỒNG THÁP"
click at [311, 244] on input "text" at bounding box center [295, 242] width 109 height 15
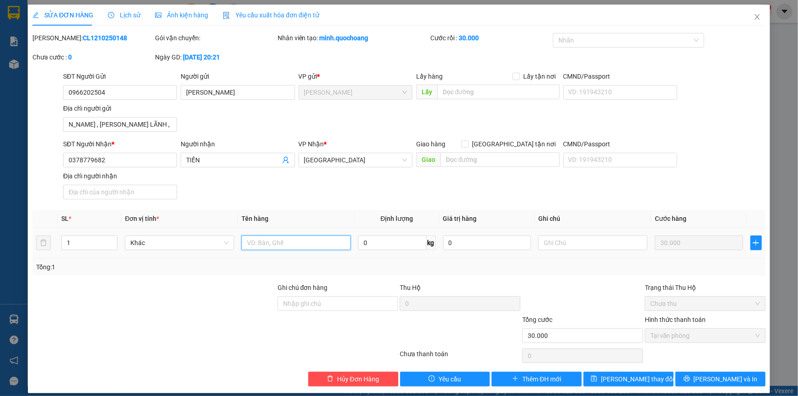
scroll to position [0, 0]
type input "t"
type input "T"
type input "BỌC ĐEN"
click at [727, 370] on div "Total Paid Fee 30.000 Total UnPaid Fee 0 Cash Collection Total Fee Mã ĐH: CL121…" at bounding box center [398, 209] width 733 height 353
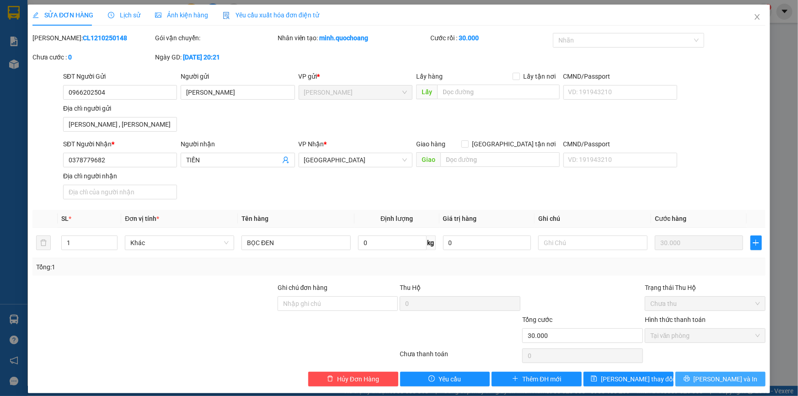
click at [721, 377] on span "Lưu và In" at bounding box center [726, 379] width 64 height 10
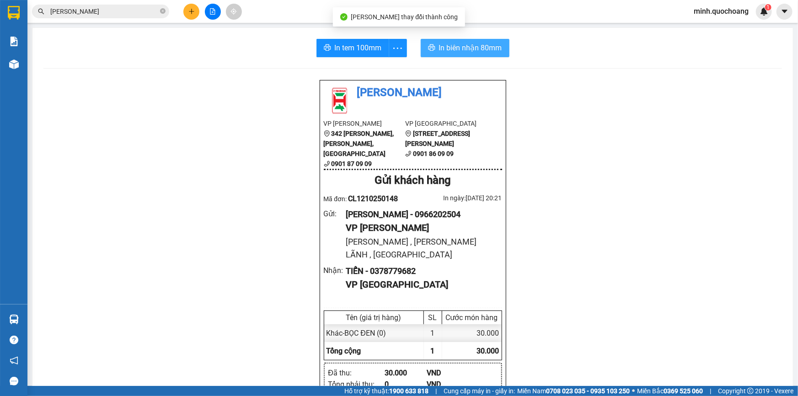
click at [471, 46] on span "In biên nhận 80mm" at bounding box center [470, 47] width 63 height 11
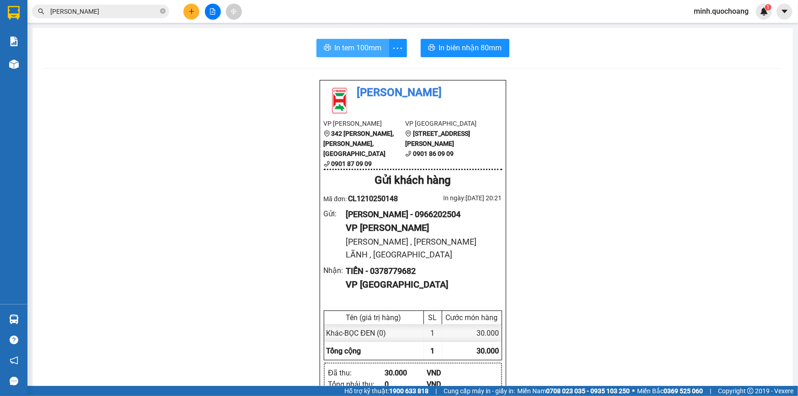
click at [347, 50] on span "In tem 100mm" at bounding box center [358, 47] width 47 height 11
click at [190, 5] on button at bounding box center [191, 12] width 16 height 16
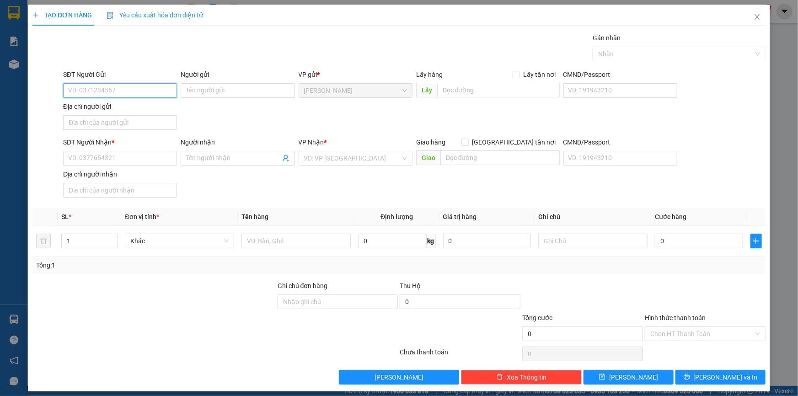
click at [138, 86] on input "SĐT Người Gửi" at bounding box center [120, 90] width 114 height 15
type input "0902302102"
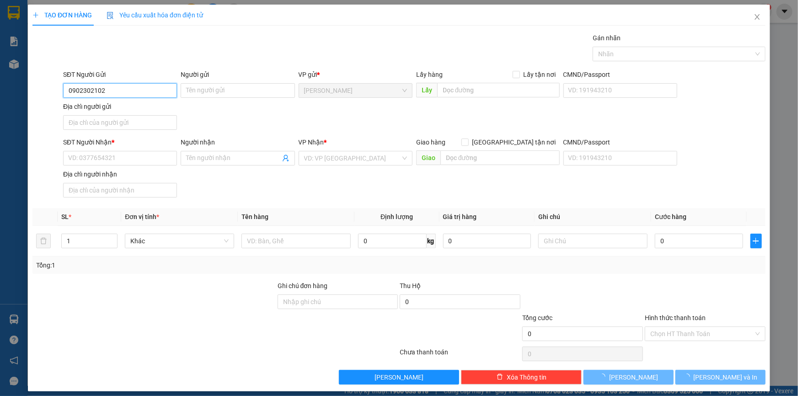
click at [137, 86] on input "0902302102" at bounding box center [120, 90] width 114 height 15
click at [126, 89] on input "0902302102" at bounding box center [120, 90] width 114 height 15
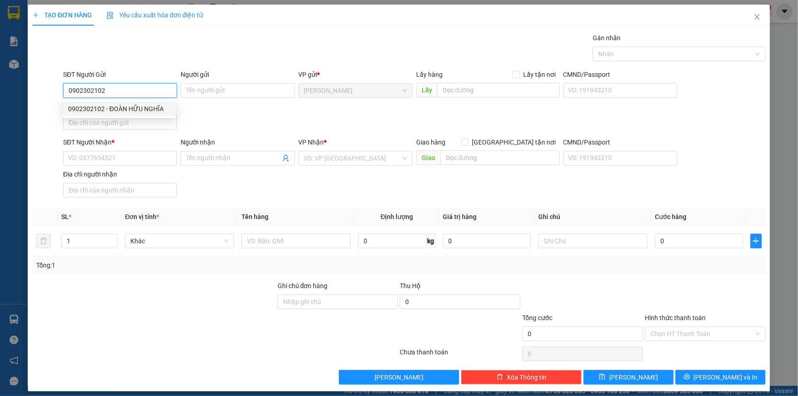
click at [149, 108] on div "0902302102 - ĐOÀN HỮU NGHĨA" at bounding box center [119, 109] width 102 height 10
type input "ĐOÀN HỮU NGHĨA"
type input "0902302102"
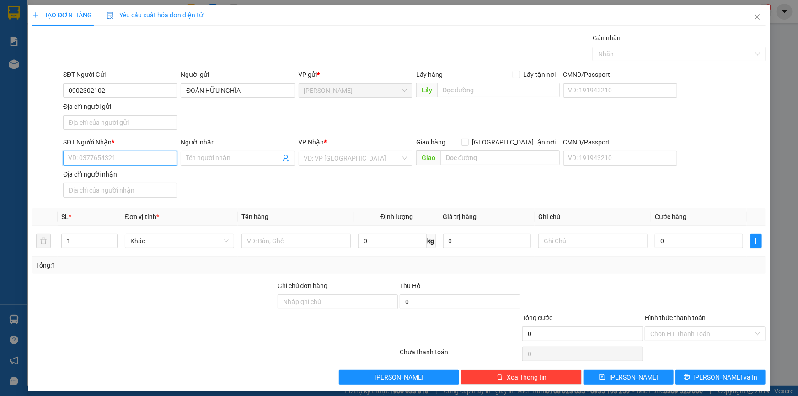
drag, startPoint x: 128, startPoint y: 153, endPoint x: 151, endPoint y: 156, distance: 22.6
click at [129, 153] on input "SĐT Người Nhận *" at bounding box center [120, 158] width 114 height 15
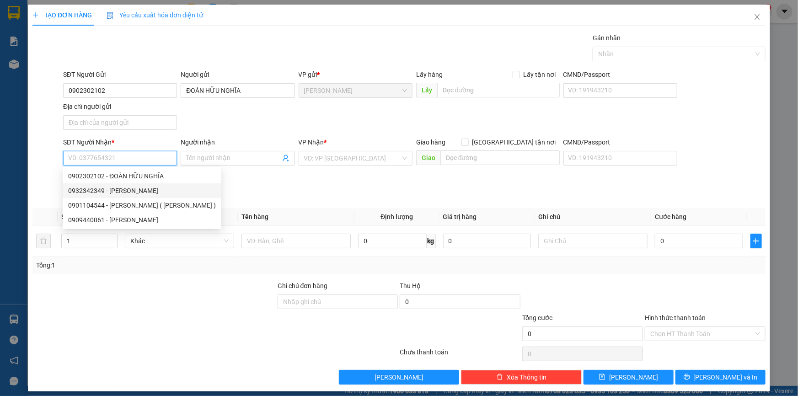
click at [140, 190] on div "0932342349 - NGUYỄN HỮU NAM" at bounding box center [142, 191] width 148 height 10
type input "0932342349"
type input "NGUYỄN HỮU NAM"
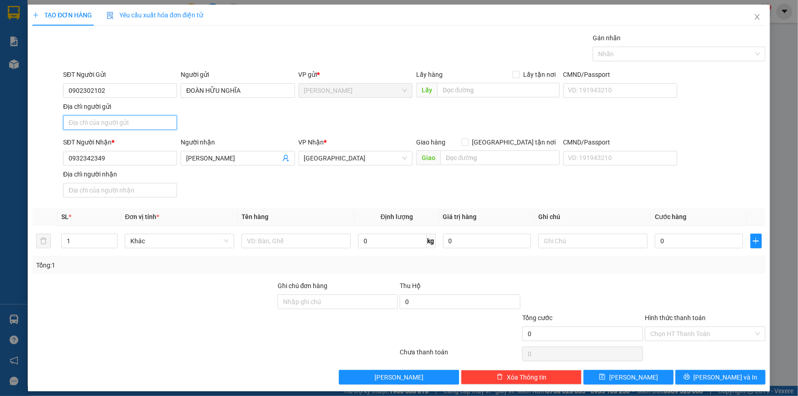
click at [129, 120] on input "Địa chỉ người gửi" at bounding box center [120, 122] width 114 height 15
type input "P MỸ NGÃI , ĐỒNG THÁP"
click at [263, 239] on input "text" at bounding box center [295, 241] width 109 height 15
type input "t"
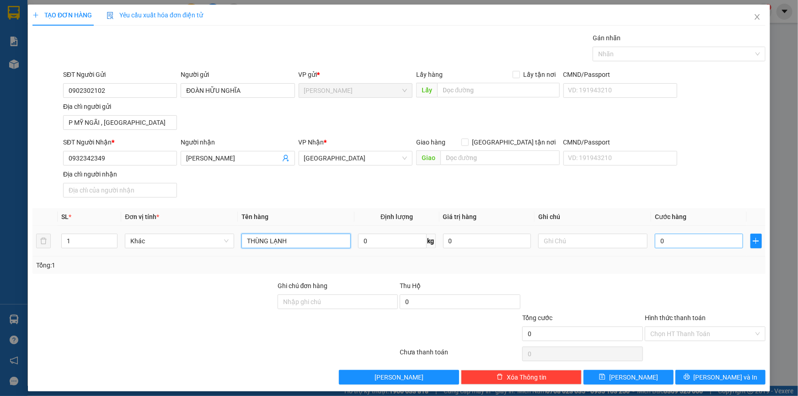
type input "THÙNG LẠNH"
click at [673, 240] on input "0" at bounding box center [699, 241] width 88 height 15
type input "3"
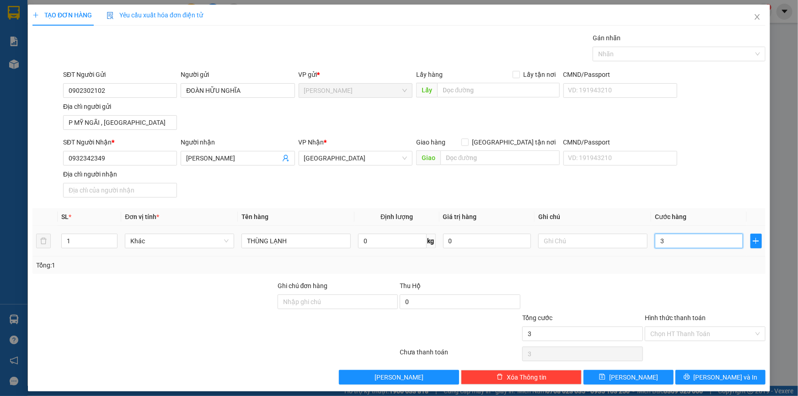
type input "30"
type input "30.000"
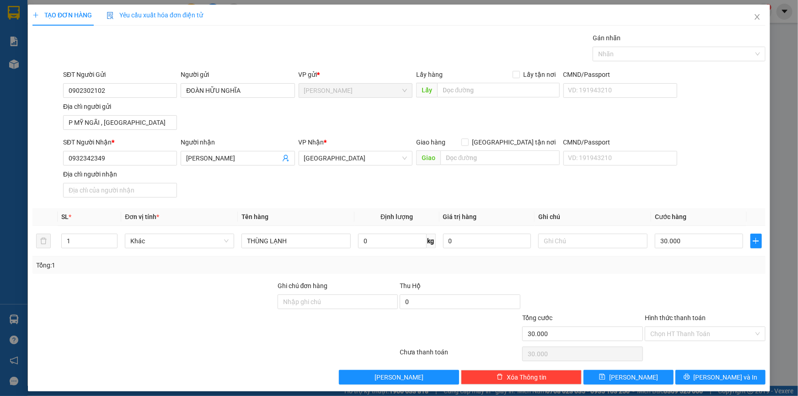
click at [653, 284] on div at bounding box center [705, 297] width 123 height 32
click at [677, 338] on input "Hình thức thanh toán" at bounding box center [701, 334] width 103 height 14
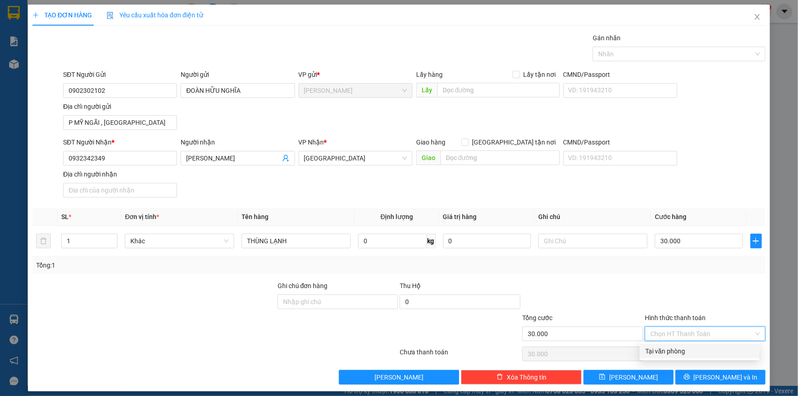
click at [675, 349] on div "Tại văn phòng" at bounding box center [699, 351] width 109 height 10
type input "0"
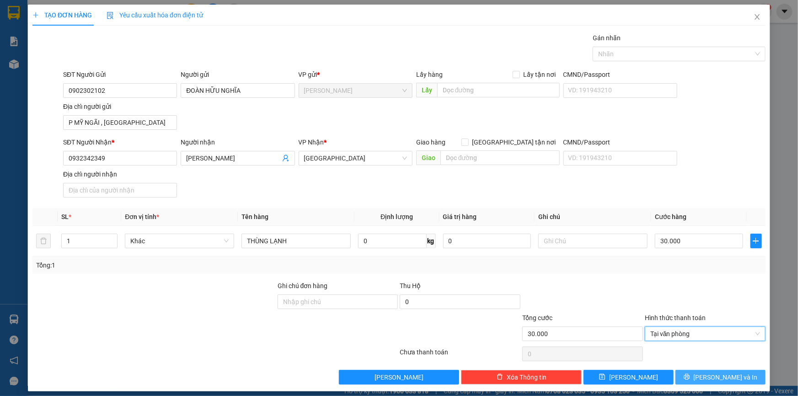
click at [693, 373] on button "Lưu và In" at bounding box center [720, 377] width 90 height 15
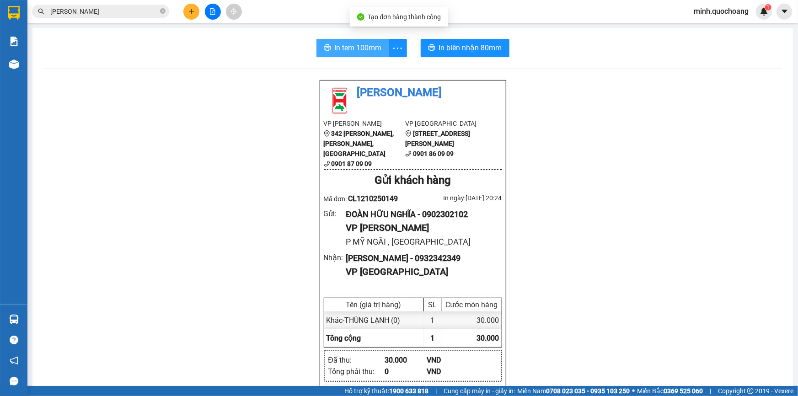
click at [347, 50] on span "In tem 100mm" at bounding box center [358, 47] width 47 height 11
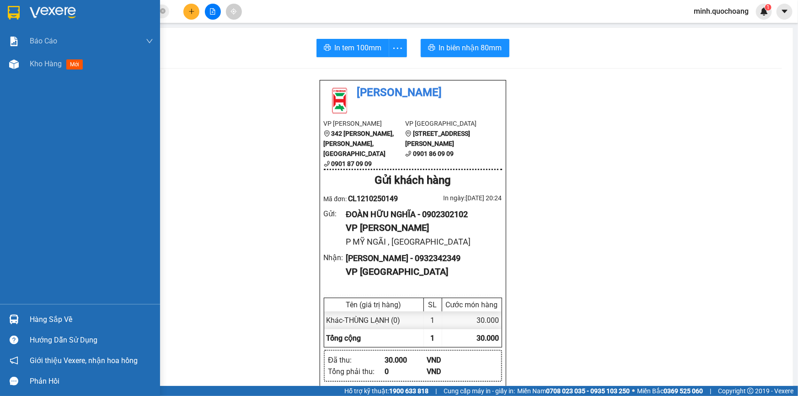
click at [15, 315] on img at bounding box center [14, 320] width 10 height 10
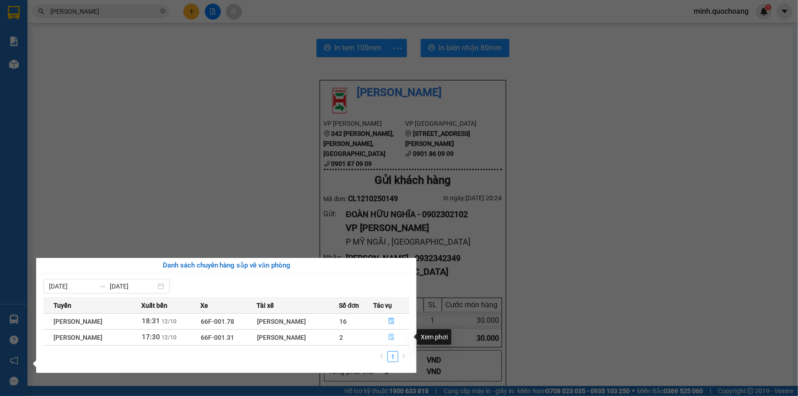
click at [393, 340] on span "file-done" at bounding box center [391, 337] width 6 height 7
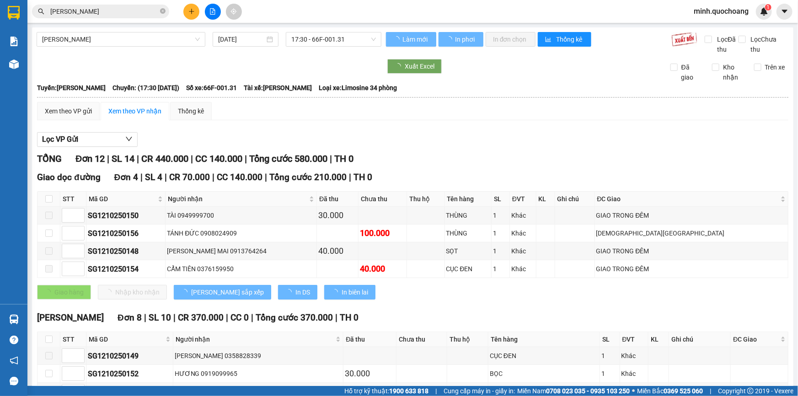
scroll to position [149, 0]
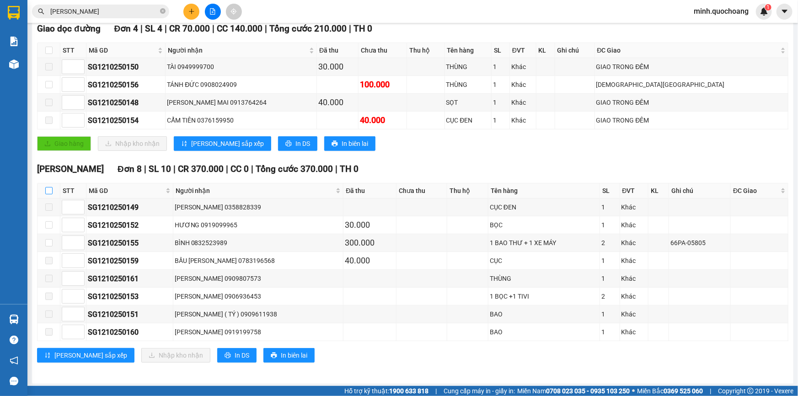
click at [51, 191] on input "checkbox" at bounding box center [48, 190] width 7 height 7
checkbox input "true"
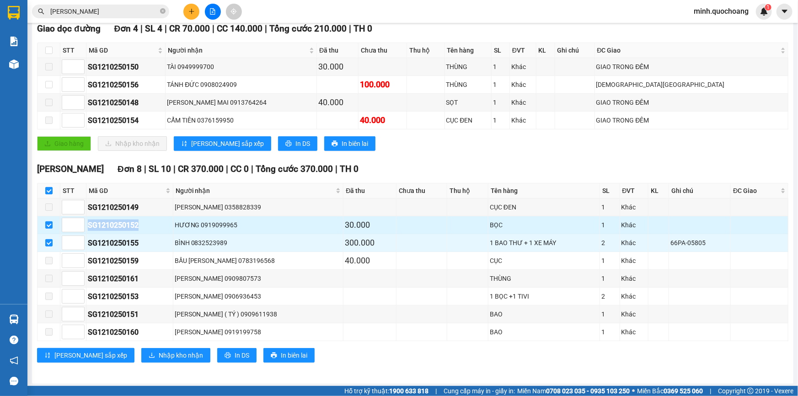
drag, startPoint x: 88, startPoint y: 221, endPoint x: 148, endPoint y: 216, distance: 59.6
click at [148, 216] on td "SG1210250152" at bounding box center [129, 225] width 87 height 18
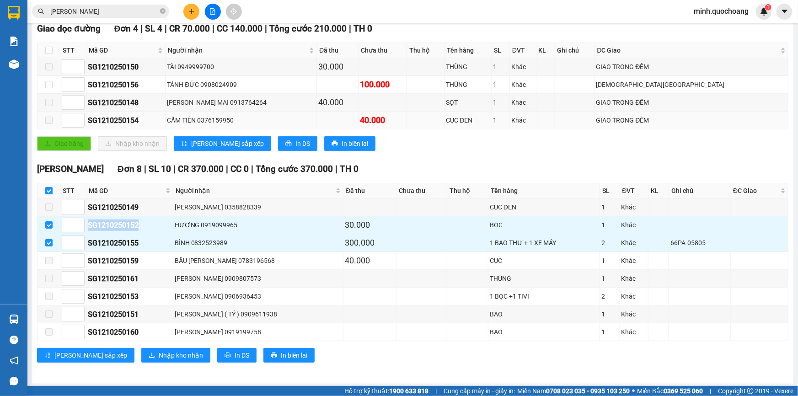
copy div "SG1210250152"
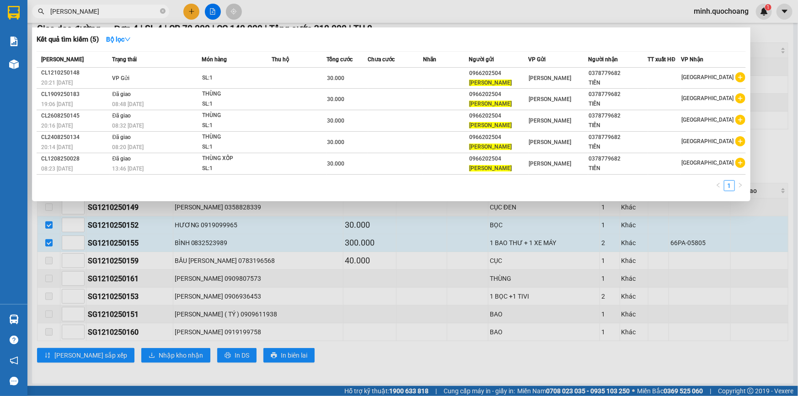
click at [129, 9] on input "NGUYỄN VĂN BÉ CHÍN" at bounding box center [104, 11] width 108 height 10
paste input "SG1210250152"
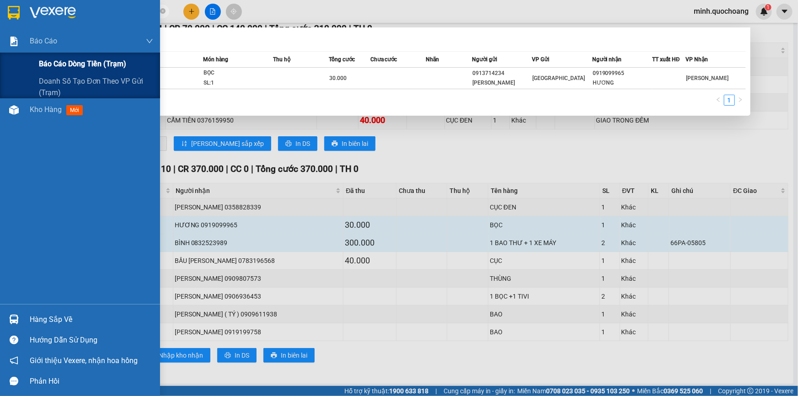
type input "SG1210250152"
click at [41, 55] on div "Báo cáo dòng tiền (trạm)" at bounding box center [96, 64] width 114 height 23
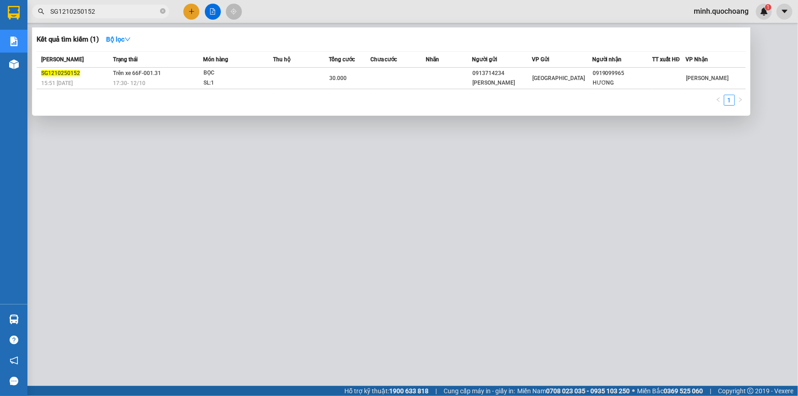
scroll to position [57, 0]
click at [326, 206] on div at bounding box center [399, 198] width 798 height 396
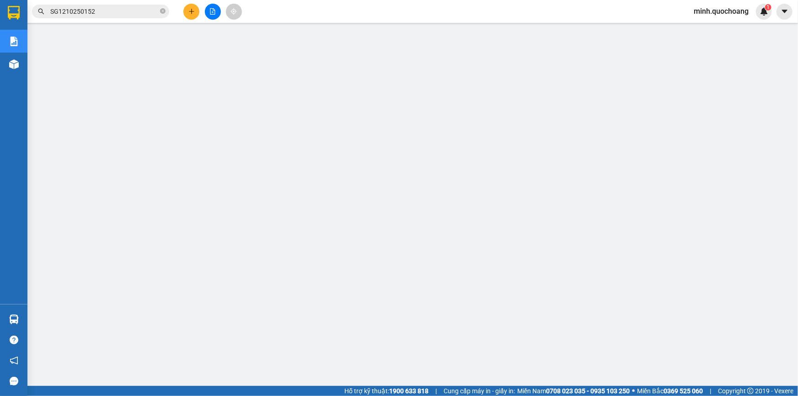
click at [180, 9] on div at bounding box center [212, 12] width 69 height 16
click at [187, 11] on button at bounding box center [191, 12] width 16 height 16
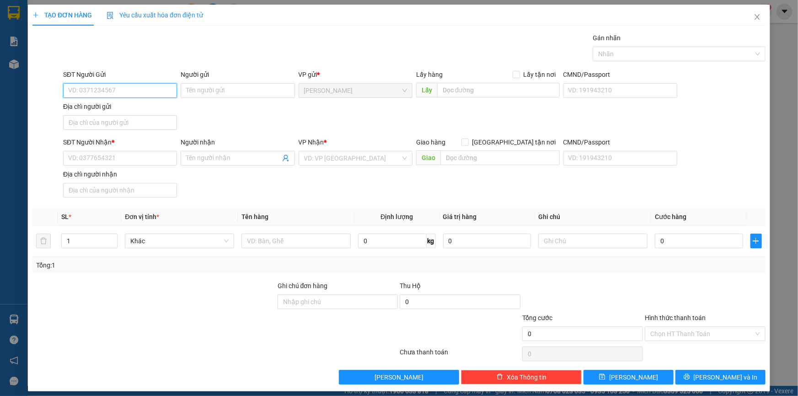
click at [95, 95] on input "SĐT Người Gửi" at bounding box center [120, 90] width 114 height 15
type input "0909850823"
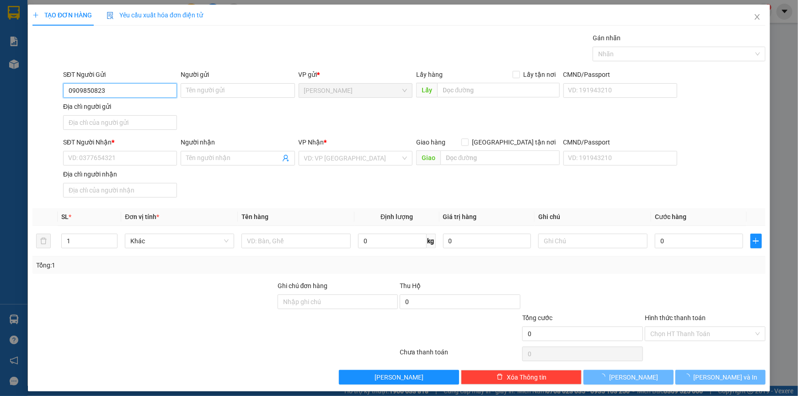
click at [123, 90] on input "0909850823" at bounding box center [120, 90] width 114 height 15
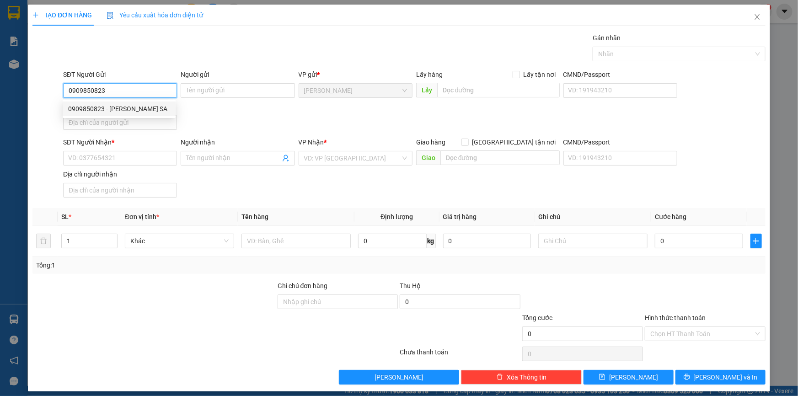
click at [132, 107] on div "0909850823 - TRẦN THỊ TUYẾT SA" at bounding box center [119, 109] width 102 height 10
type input "TRẦN THỊ TUYẾT SA"
type input "0909850823"
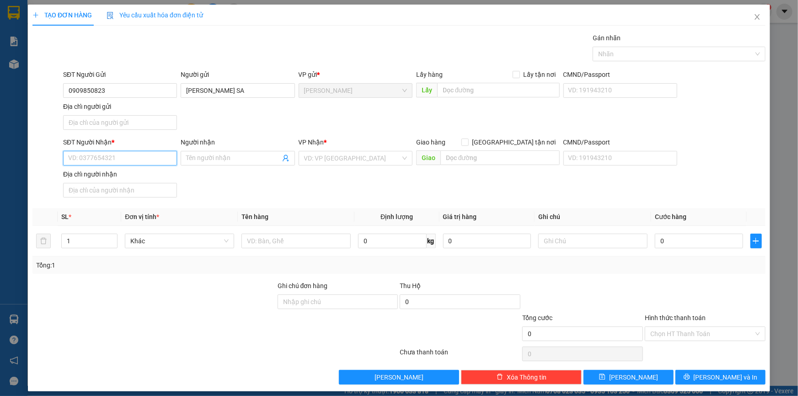
click at [122, 154] on input "SĐT Người Nhận *" at bounding box center [120, 158] width 114 height 15
click at [139, 208] on div "0972805820 - VÕ THỊ TÀI LINH" at bounding box center [119, 205] width 102 height 10
type input "0972805820"
type input "VÕ THỊ TÀI LINH"
click at [151, 130] on div "Địa chỉ người gửi" at bounding box center [120, 117] width 114 height 32
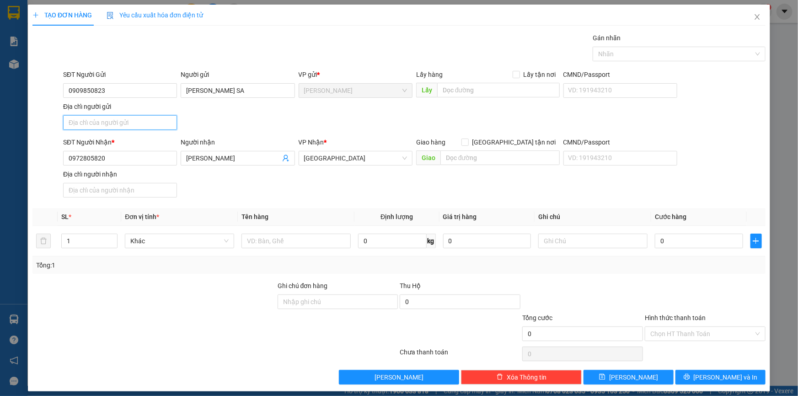
click at [152, 123] on input "Địa chỉ người gửi" at bounding box center [120, 122] width 114 height 15
type input "TÂN THUẬN TÂY , CAO LÃNH , ĐỒNG THÁP"
type input "2"
click at [110, 238] on span "up" at bounding box center [112, 238] width 5 height 5
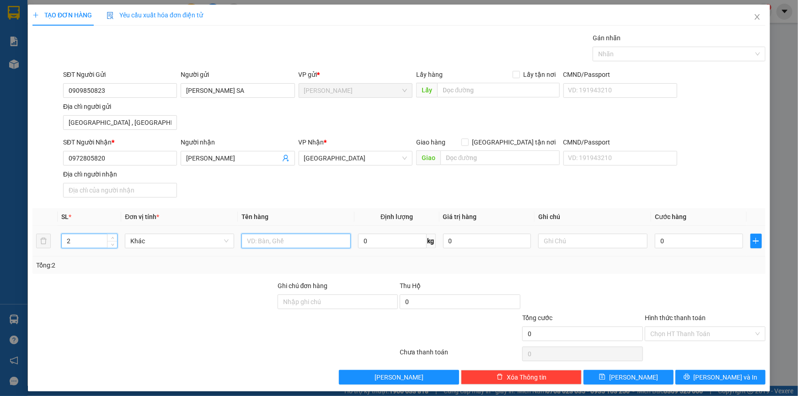
click at [258, 238] on input "text" at bounding box center [295, 241] width 109 height 15
type input "CỤC ĐEN"
click at [682, 238] on input "0" at bounding box center [699, 241] width 88 height 15
type input "7"
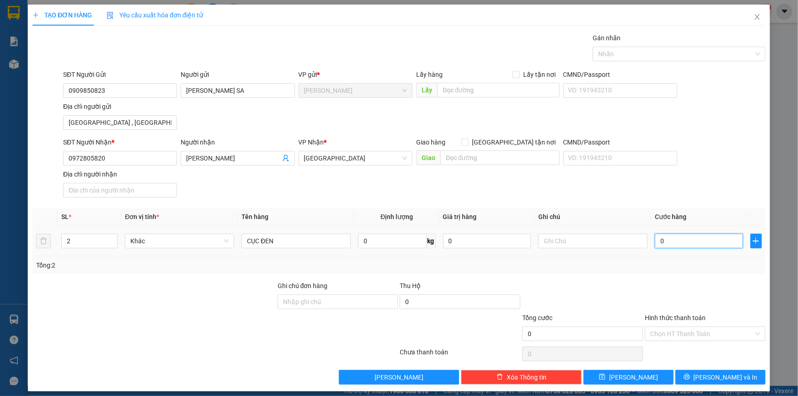
type input "7"
type input "70"
type input "70.000"
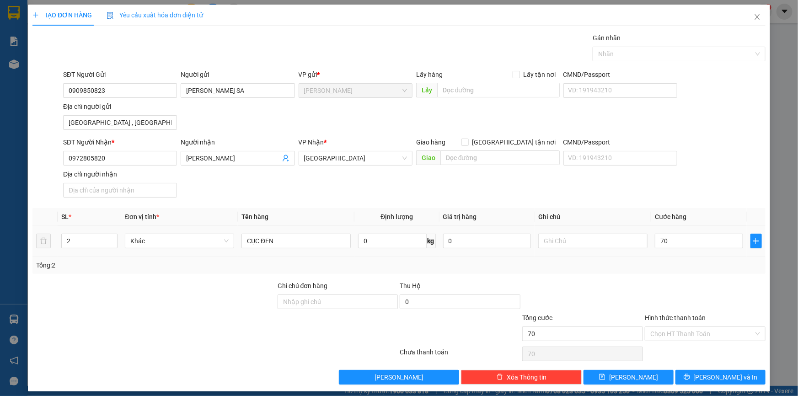
type input "70.000"
click at [672, 272] on div "Tổng: 2" at bounding box center [398, 264] width 733 height 17
click at [683, 343] on div "Hình thức thanh toán Chọn HT Thanh Toán" at bounding box center [705, 329] width 121 height 32
click at [686, 342] on div "Hình thức thanh toán Chọn HT Thanh Toán" at bounding box center [705, 329] width 121 height 32
click at [687, 338] on input "Hình thức thanh toán" at bounding box center [701, 334] width 103 height 14
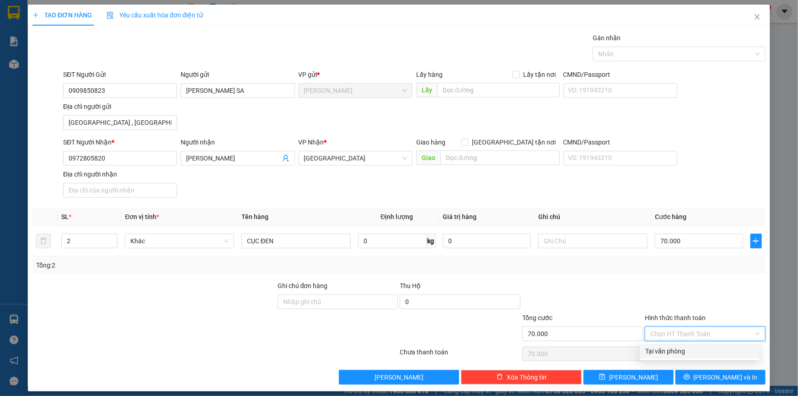
click at [686, 348] on div "Tại văn phòng" at bounding box center [699, 351] width 109 height 10
type input "0"
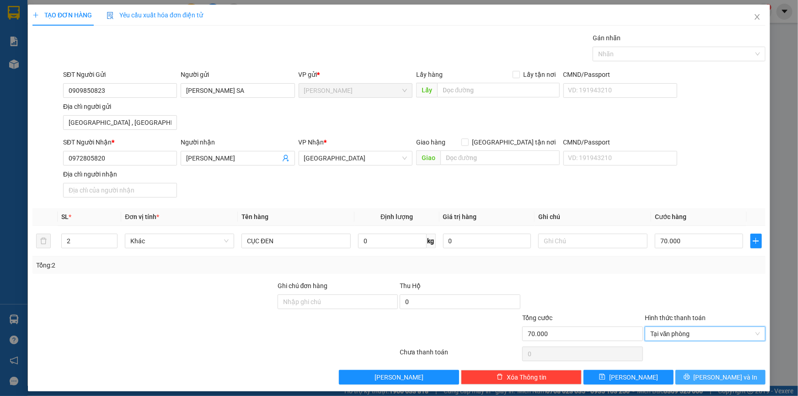
click at [694, 376] on button "Lưu và In" at bounding box center [720, 377] width 90 height 15
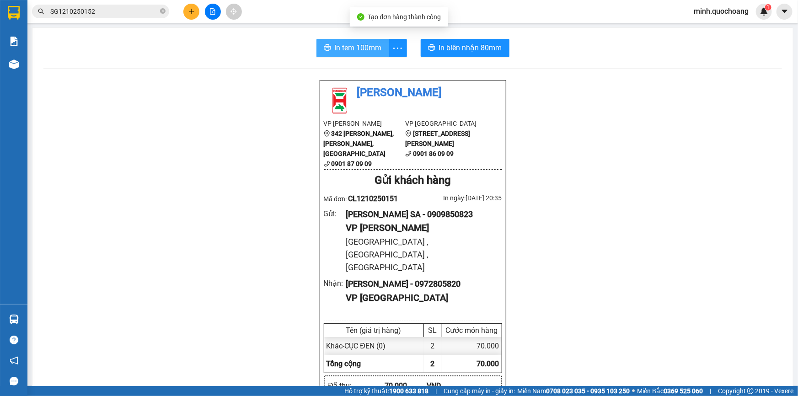
click at [331, 54] on button "In tem 100mm" at bounding box center [352, 48] width 73 height 18
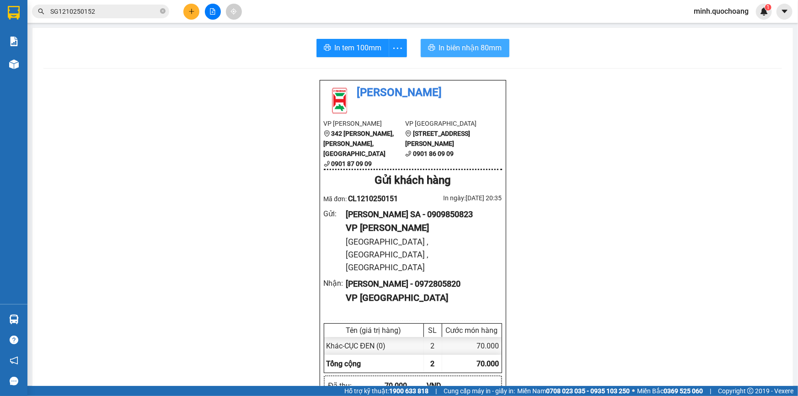
click at [449, 42] on span "In biên nhận 80mm" at bounding box center [470, 47] width 63 height 11
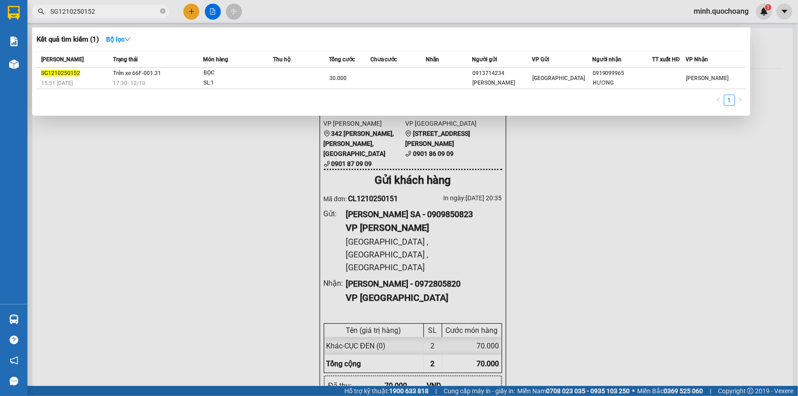
click at [99, 13] on input "SG1210250152" at bounding box center [104, 11] width 108 height 10
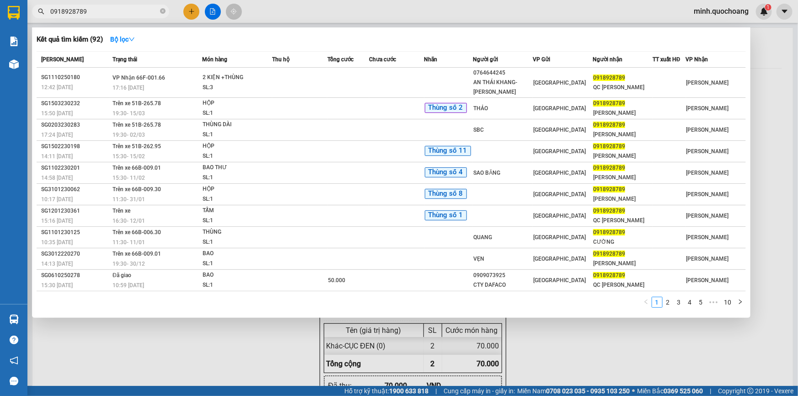
click at [778, 71] on div at bounding box center [399, 198] width 798 height 396
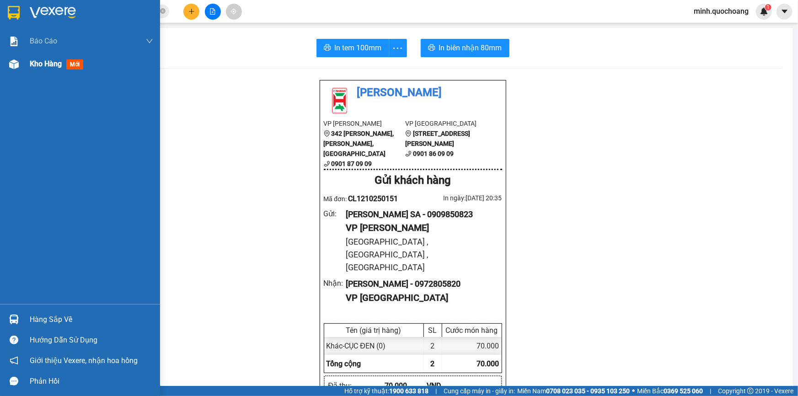
click at [46, 61] on span "Kho hàng" at bounding box center [46, 63] width 32 height 9
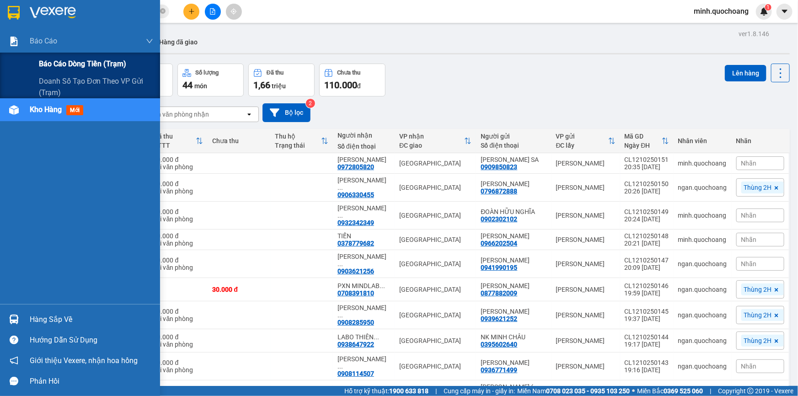
click at [57, 64] on span "Báo cáo dòng tiền (trạm)" at bounding box center [82, 63] width 87 height 11
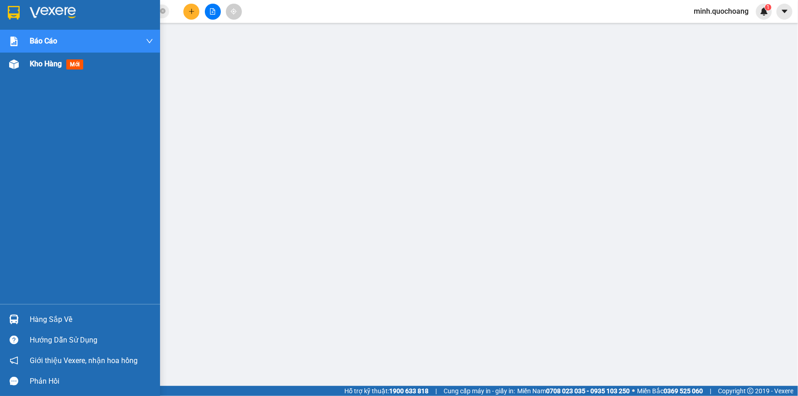
click at [12, 69] on div at bounding box center [14, 64] width 16 height 16
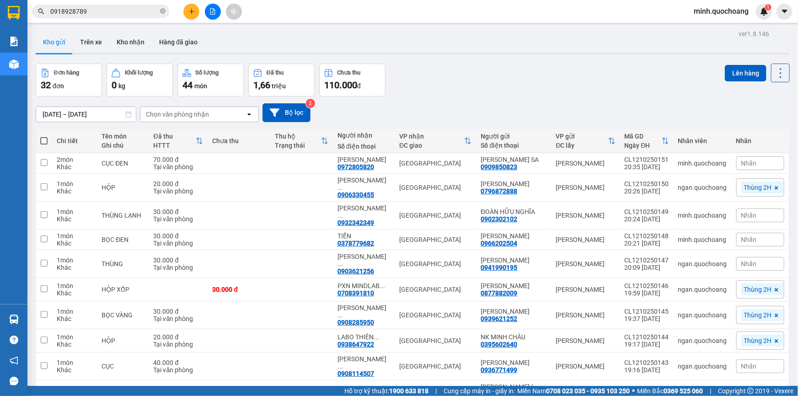
click at [102, 13] on input "0918928789" at bounding box center [104, 11] width 108 height 10
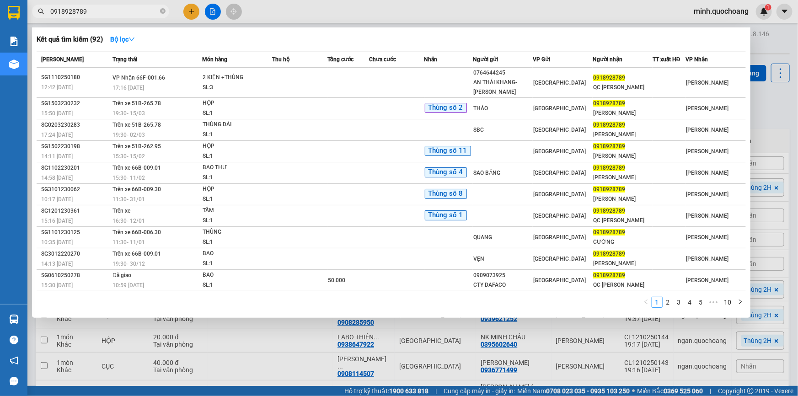
click at [102, 13] on input "0918928789" at bounding box center [104, 11] width 108 height 10
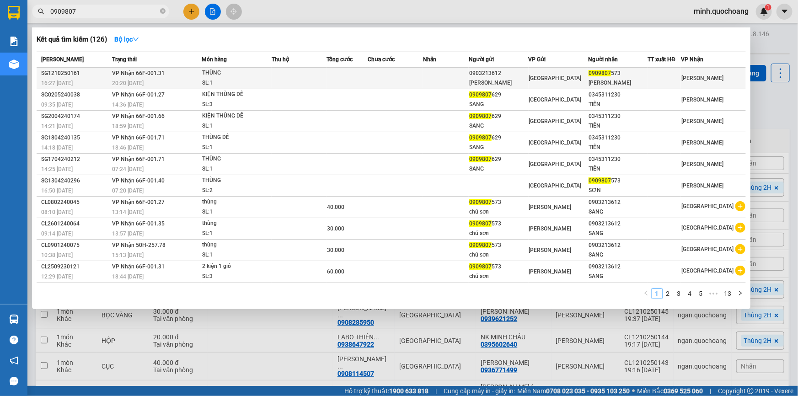
type input "0909807"
click at [340, 72] on td at bounding box center [346, 78] width 41 height 21
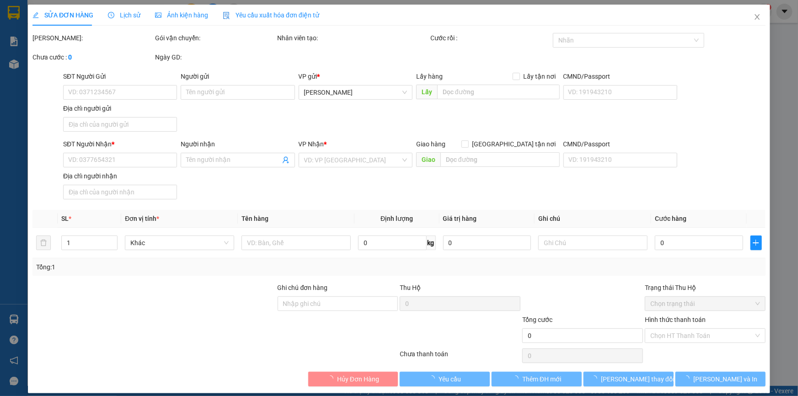
type input "0903213612"
type input "VÕ THÁI SANG"
type input "0909807573"
type input "VÕ VĂN SƠN"
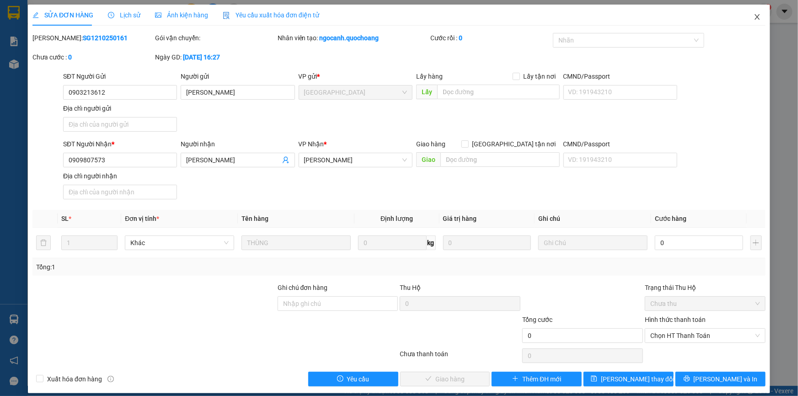
click at [754, 18] on icon "close" at bounding box center [756, 16] width 7 height 7
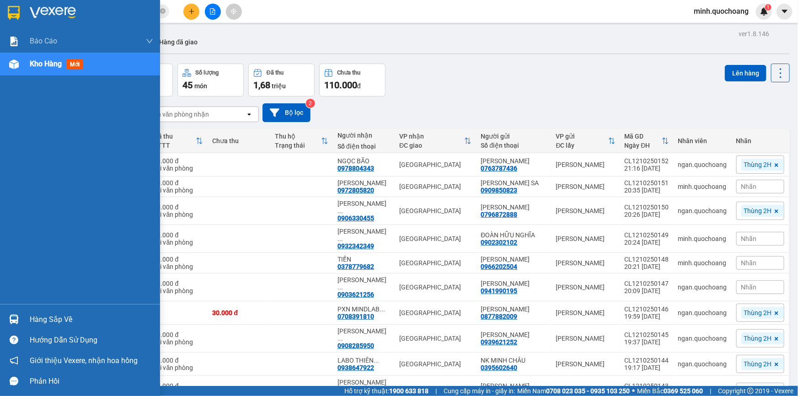
click at [48, 316] on div "Hàng sắp về" at bounding box center [91, 320] width 123 height 14
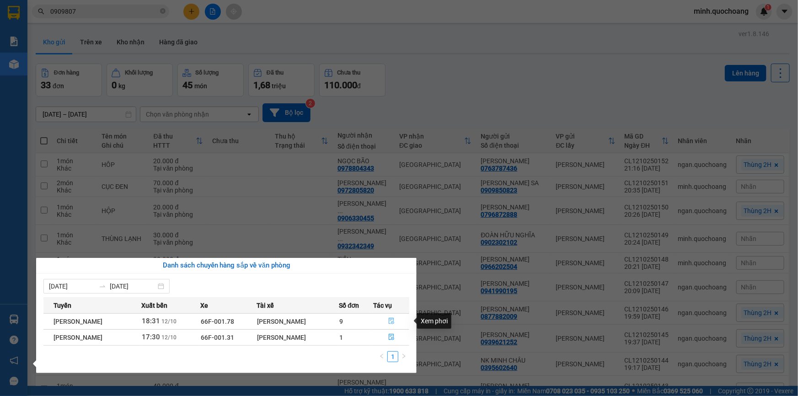
click at [393, 318] on icon "file-done" at bounding box center [391, 321] width 6 height 6
